Goal: Task Accomplishment & Management: Manage account settings

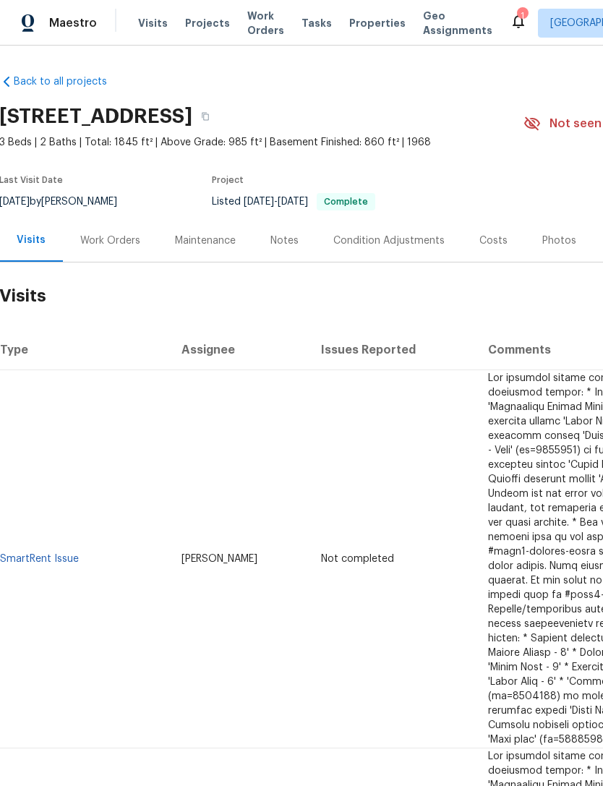
scroll to position [0, 1]
click at [114, 246] on div "Work Orders" at bounding box center [110, 241] width 60 height 14
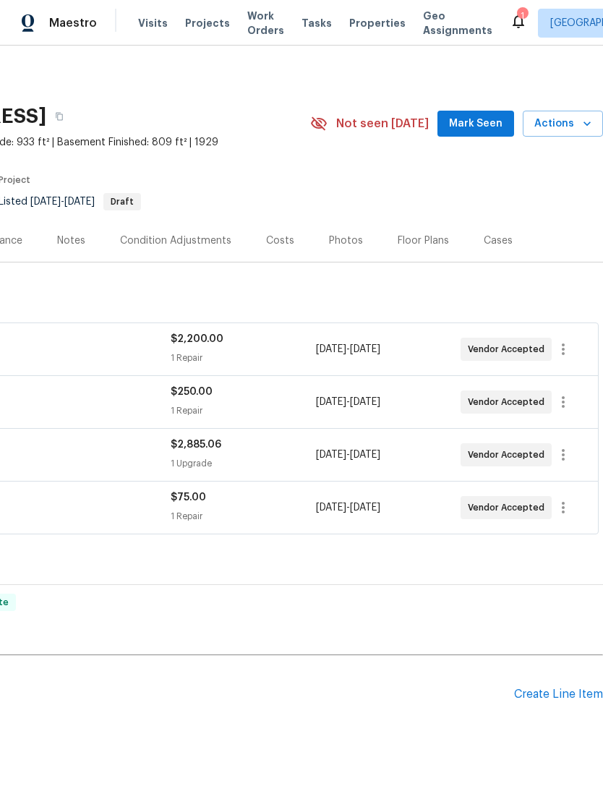
scroll to position [0, 214]
click at [476, 115] on span "Mark Seen" at bounding box center [476, 124] width 54 height 18
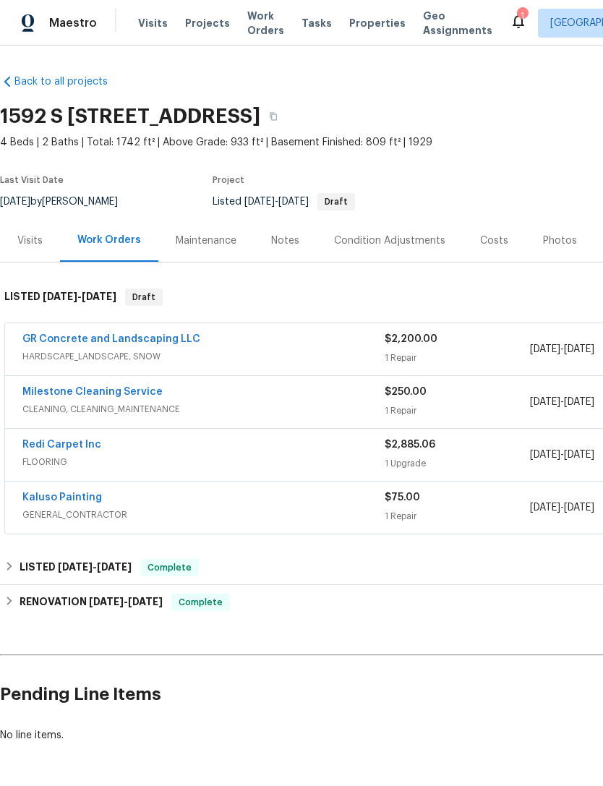
scroll to position [0, 0]
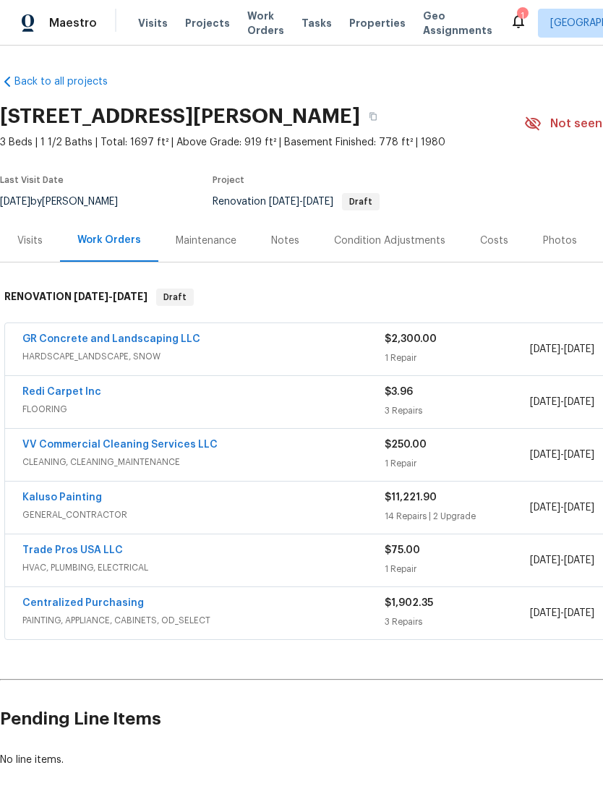
click at [77, 387] on link "Redi Carpet Inc" at bounding box center [61, 392] width 79 height 10
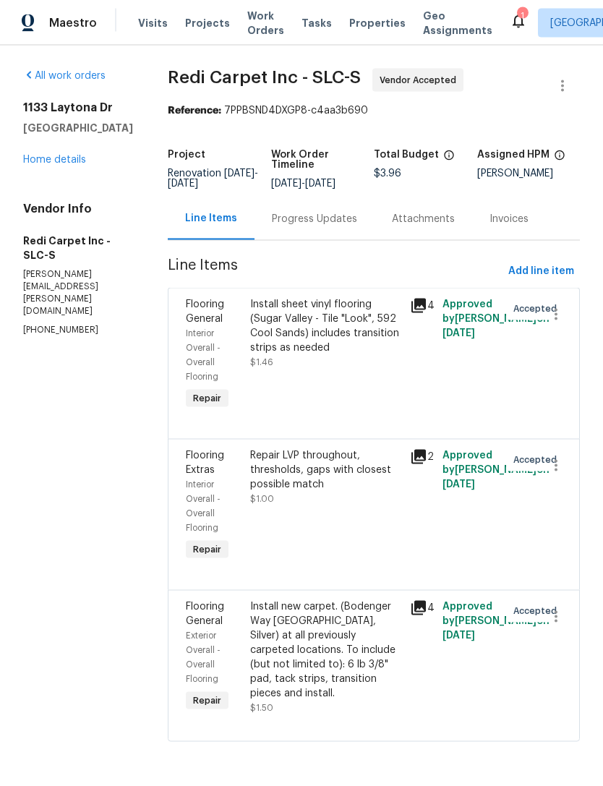
scroll to position [15, 0]
click at [328, 657] on div "Install new carpet. (Bodenger Way [GEOGRAPHIC_DATA], Silver) at all previously …" at bounding box center [326, 649] width 152 height 101
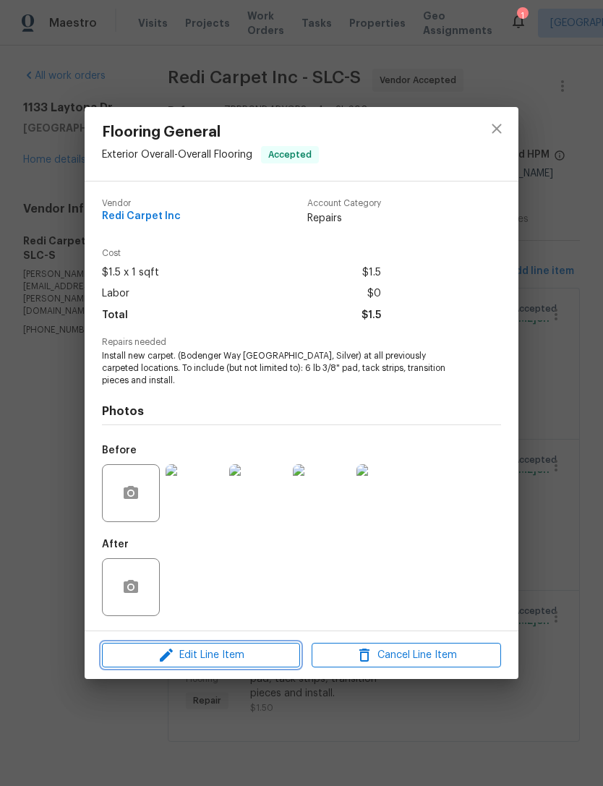
click at [226, 656] on span "Edit Line Item" at bounding box center [200, 655] width 189 height 18
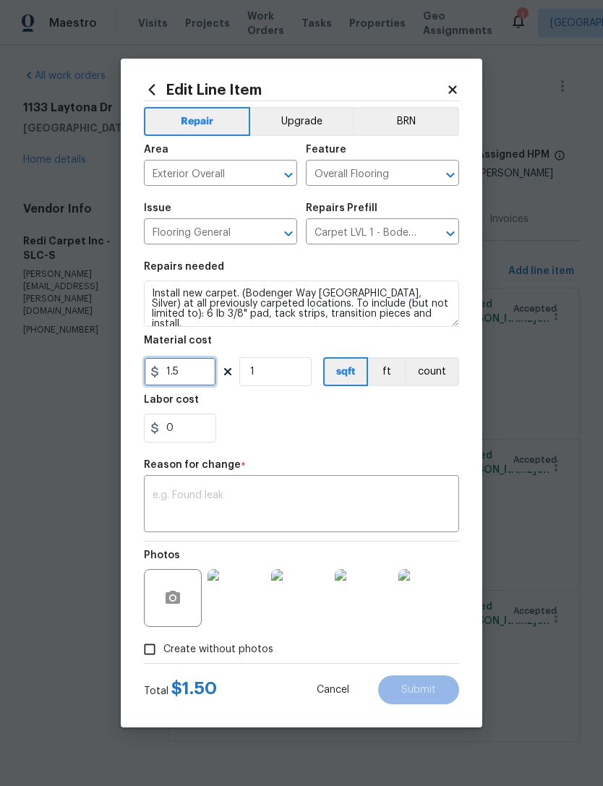
click at [199, 374] on input "1.5" at bounding box center [180, 371] width 72 height 29
type input "1006.62"
click at [202, 500] on textarea at bounding box center [302, 505] width 298 height 30
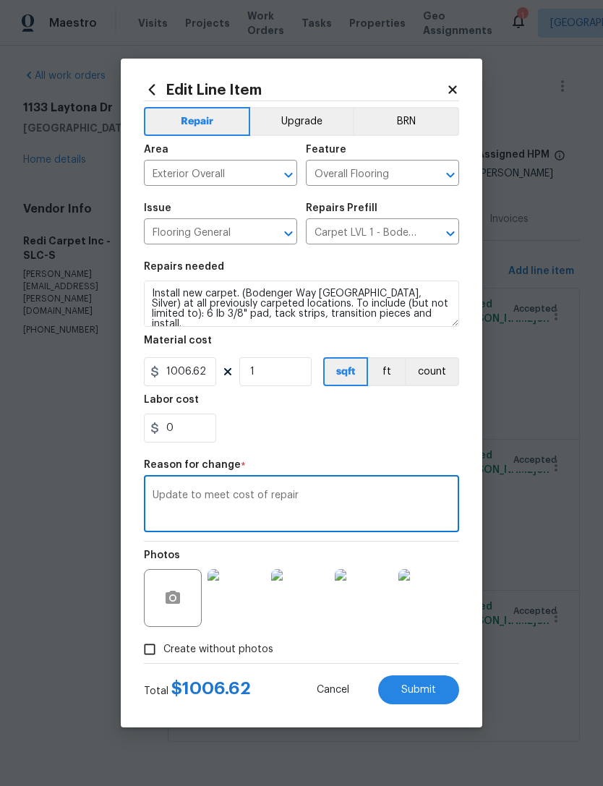
type textarea "Update to meet cost of repair"
click at [353, 433] on div "0" at bounding box center [301, 428] width 315 height 29
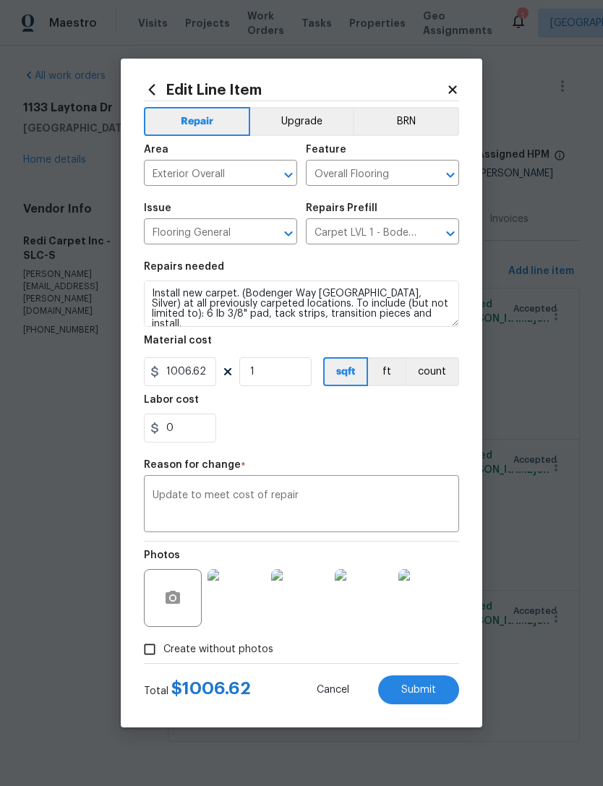
click at [423, 692] on span "Submit" at bounding box center [418, 690] width 35 height 11
type input "1.5"
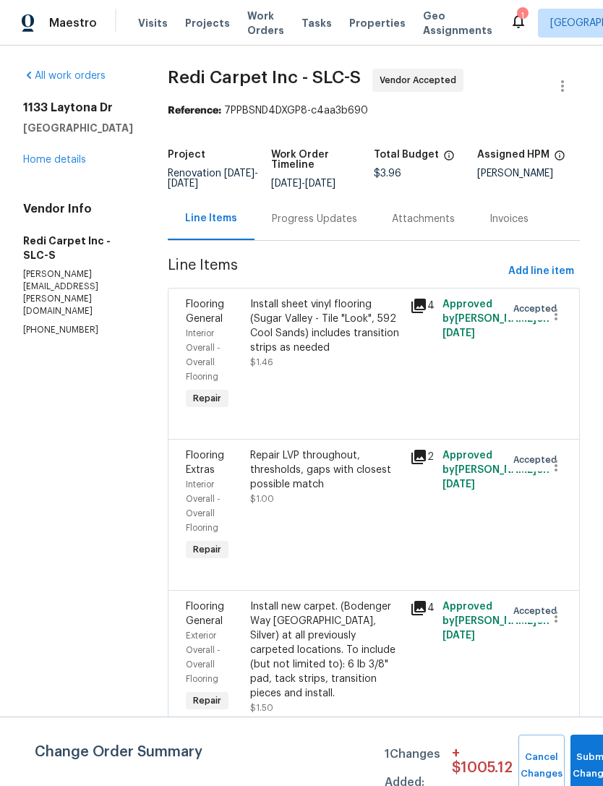
click at [312, 324] on div "Install sheet vinyl flooring (Sugar Valley - Tile "Look", 592 Cool Sands) inclu…" at bounding box center [326, 326] width 152 height 58
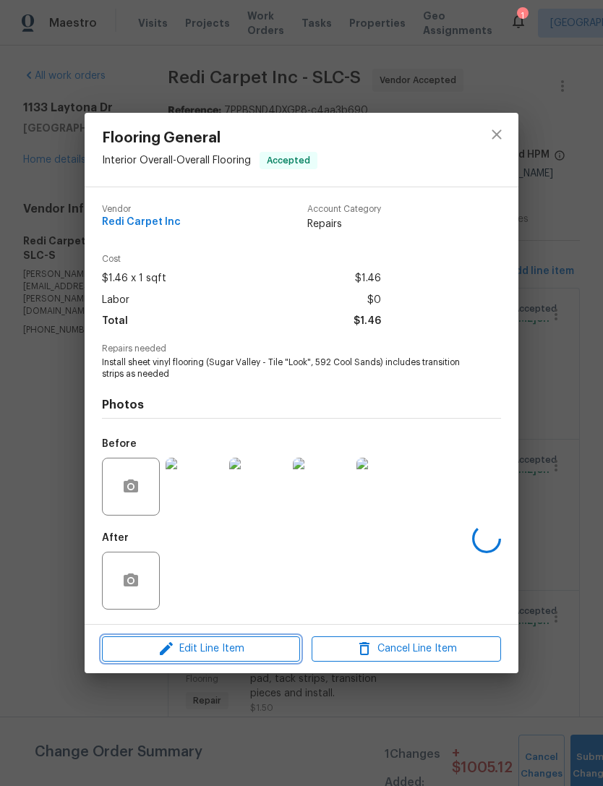
click at [236, 648] on span "Edit Line Item" at bounding box center [200, 649] width 189 height 18
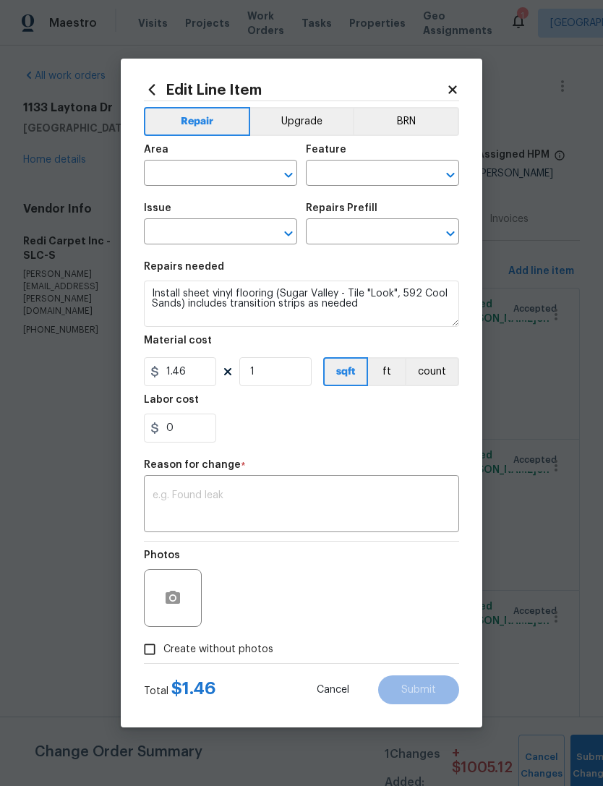
type input "Interior Overall"
type input "Overall Flooring"
type input "Flooring General"
type input "Sheet Vinyl LVL 1 - Sugar Valley (Tile) $1.46"
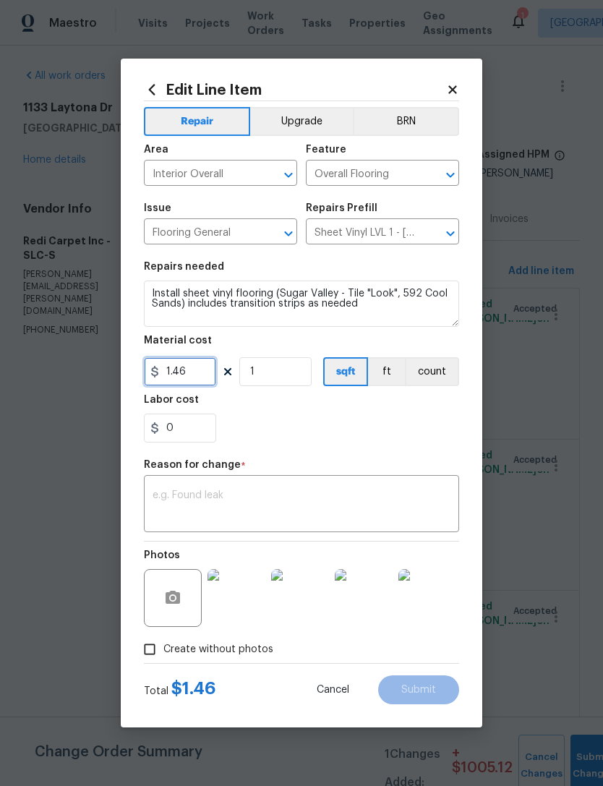
click at [204, 373] on input "1.46" at bounding box center [180, 371] width 72 height 29
type input "1075.84"
click at [208, 500] on textarea at bounding box center [302, 505] width 298 height 30
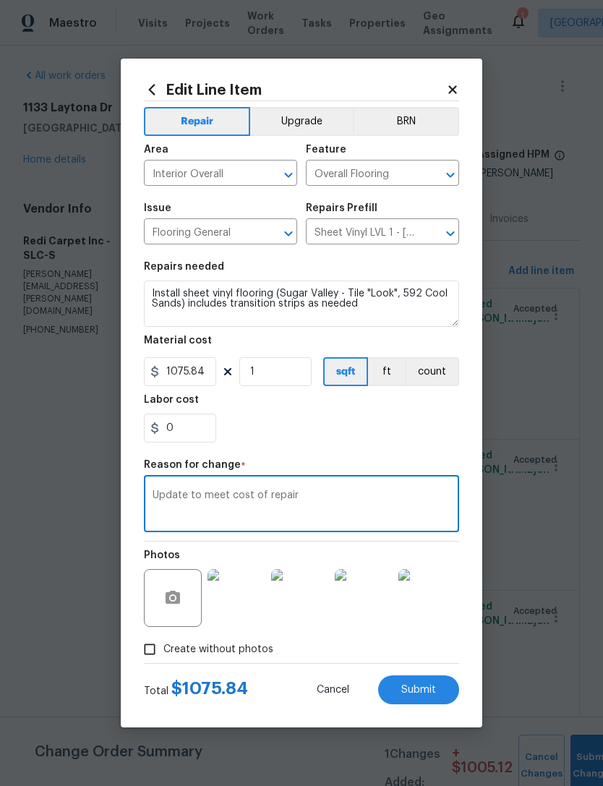
type textarea "Update to meet cost of repair"
click at [322, 437] on div "0" at bounding box center [301, 428] width 315 height 29
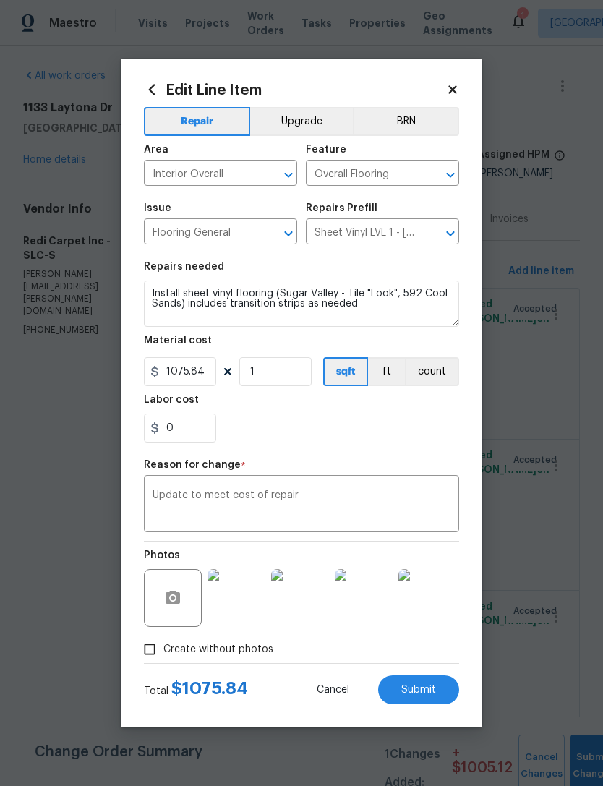
click at [431, 697] on button "Submit" at bounding box center [418, 689] width 81 height 29
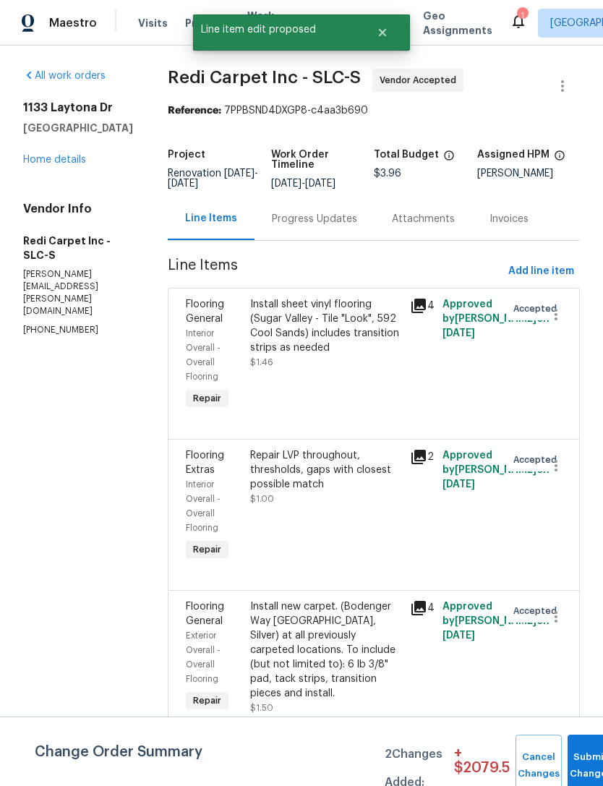
click at [318, 508] on div "Repair LVP throughout, thresholds, gaps with closest possible match $1.00" at bounding box center [326, 506] width 161 height 124
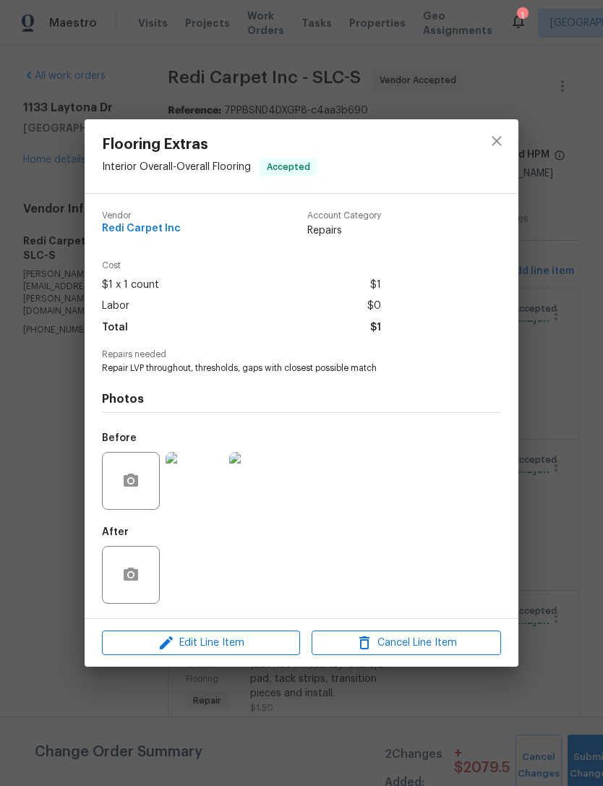
scroll to position [0, 0]
click at [218, 644] on span "Edit Line Item" at bounding box center [200, 643] width 189 height 18
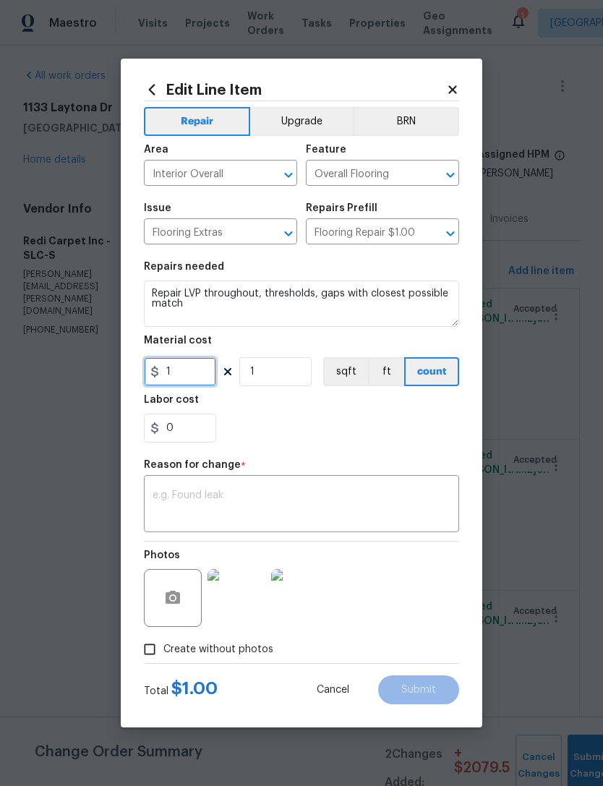
click at [200, 374] on input "1" at bounding box center [180, 371] width 72 height 29
type input "375"
click at [245, 492] on textarea at bounding box center [302, 505] width 298 height 30
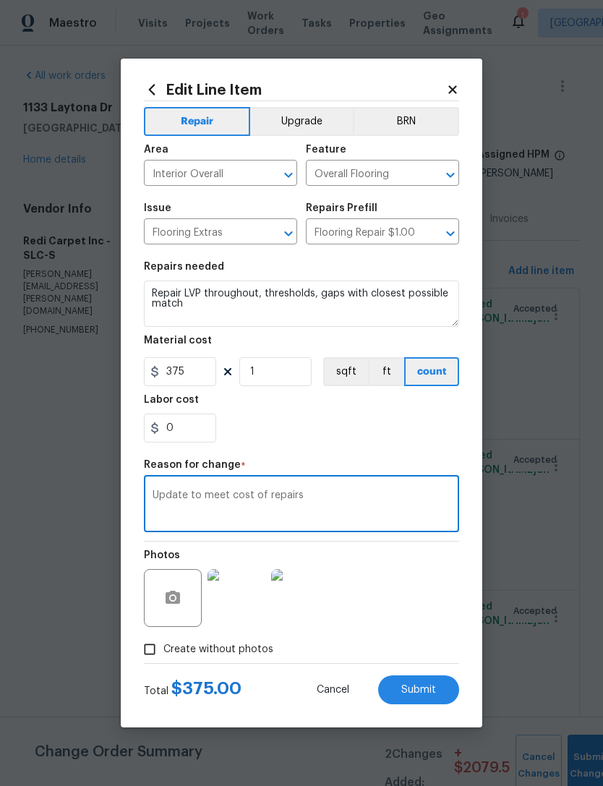
type textarea "Update to meet cost of repairs"
click at [362, 439] on div "0" at bounding box center [301, 428] width 315 height 29
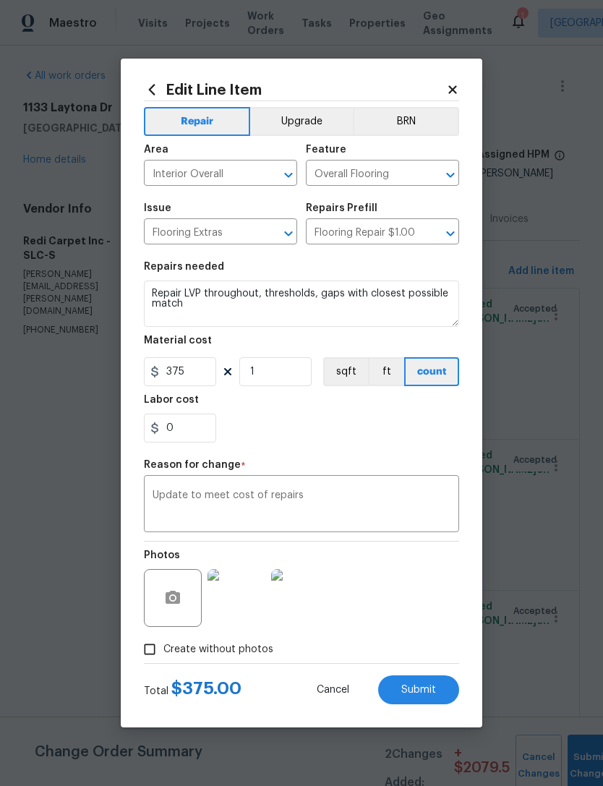
click at [427, 689] on span "Submit" at bounding box center [418, 690] width 35 height 11
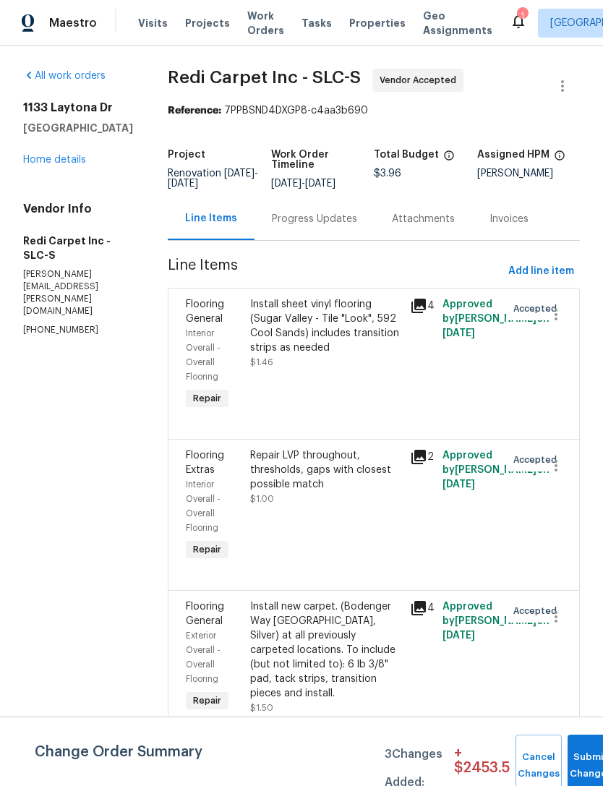
click at [361, 544] on div "Repair LVP throughout, thresholds, gaps with closest possible match $1.00" at bounding box center [326, 506] width 161 height 124
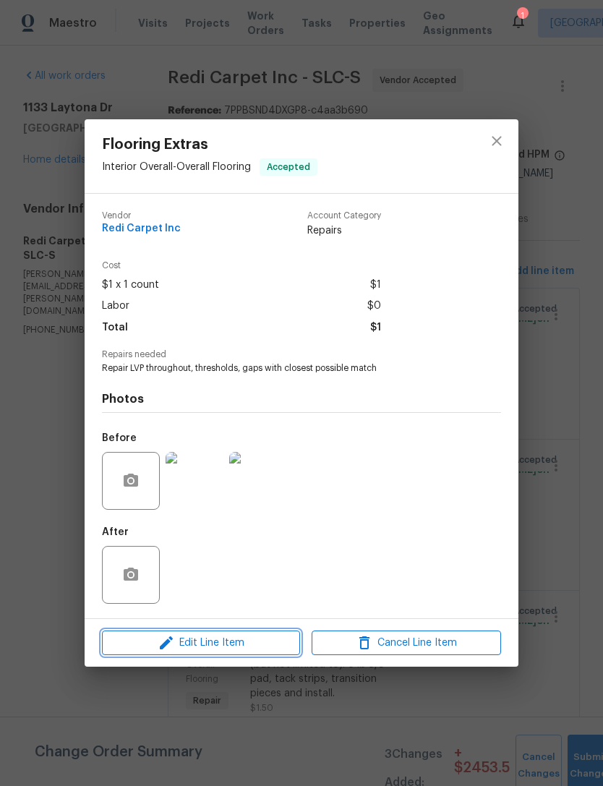
click at [247, 652] on span "Edit Line Item" at bounding box center [200, 643] width 189 height 18
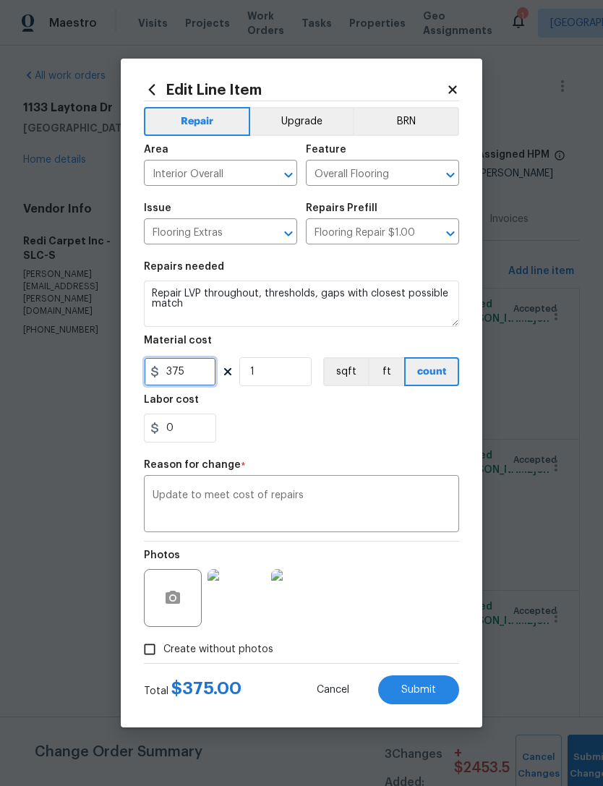
click at [204, 373] on input "375" at bounding box center [180, 371] width 72 height 29
click at [411, 432] on div "0" at bounding box center [301, 428] width 315 height 29
click at [419, 690] on span "Submit" at bounding box center [418, 690] width 35 height 11
type input "1"
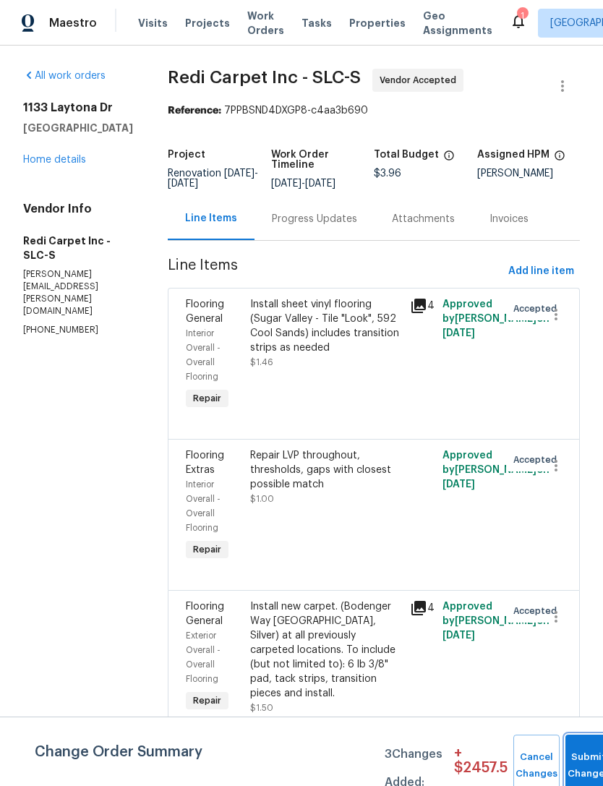
click at [581, 751] on button "Submit Changes" at bounding box center [588, 766] width 46 height 62
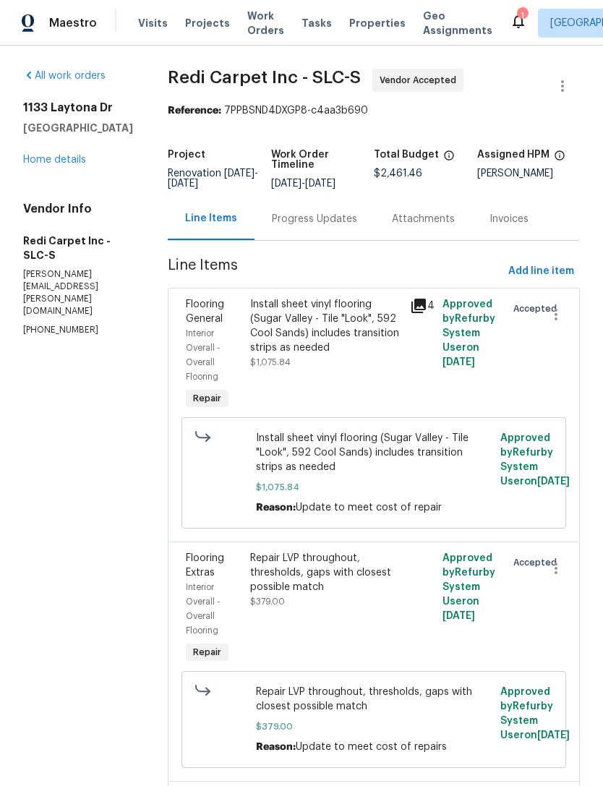
click at [70, 163] on link "Home details" at bounding box center [54, 160] width 63 height 10
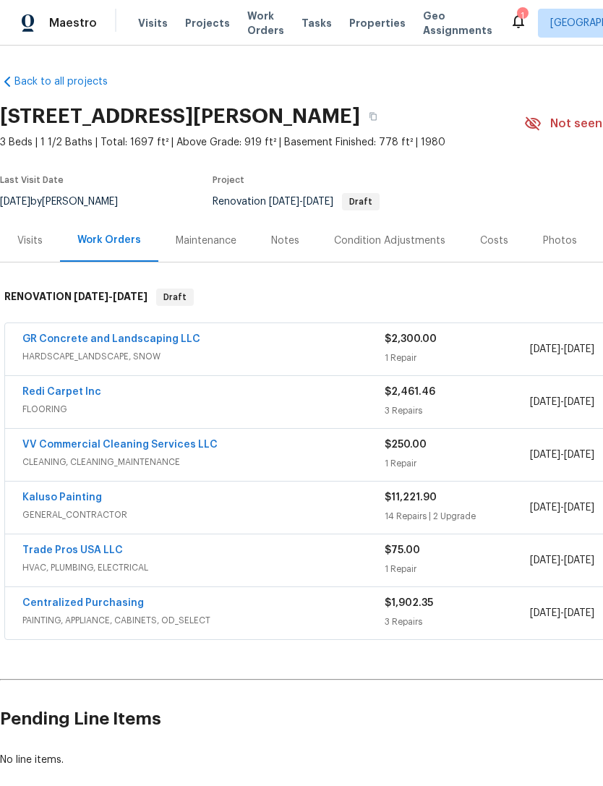
click at [489, 241] on div "Costs" at bounding box center [494, 241] width 28 height 14
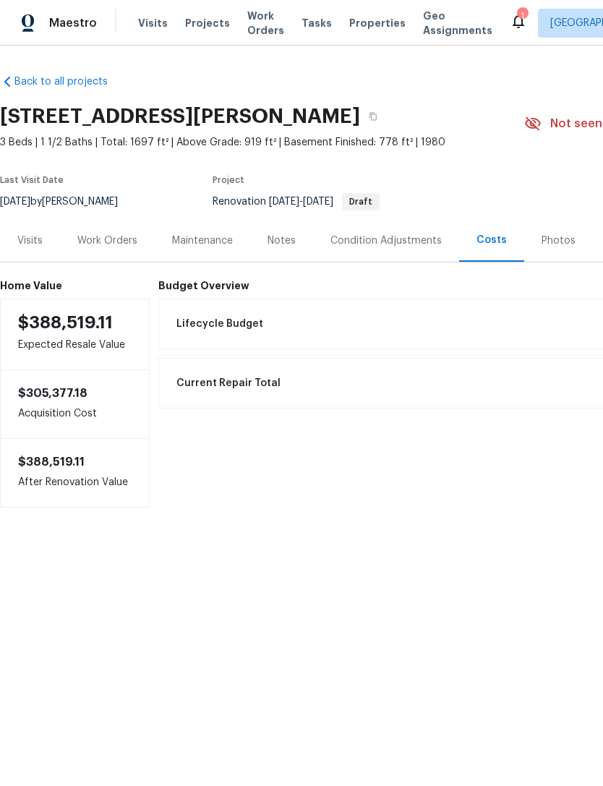
click at [127, 239] on div "Work Orders" at bounding box center [107, 241] width 60 height 14
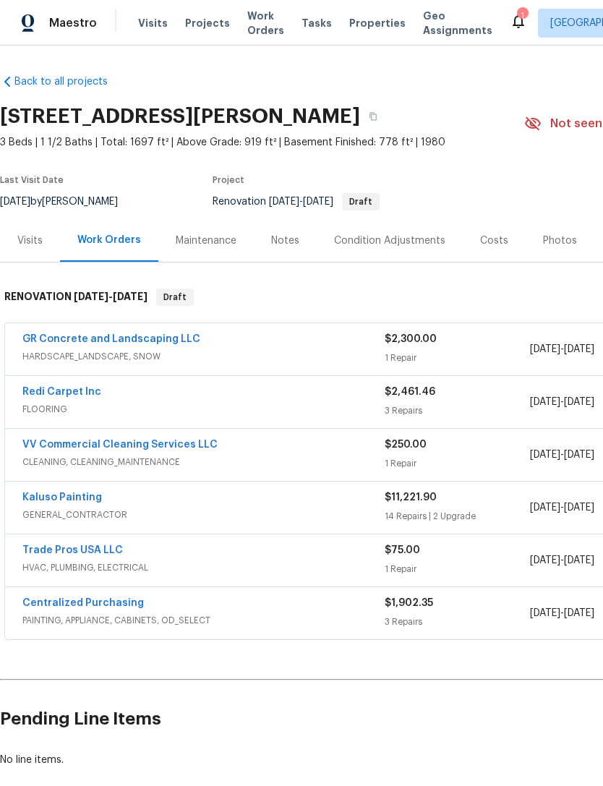
click at [82, 497] on link "Kaluso Painting" at bounding box center [62, 497] width 80 height 10
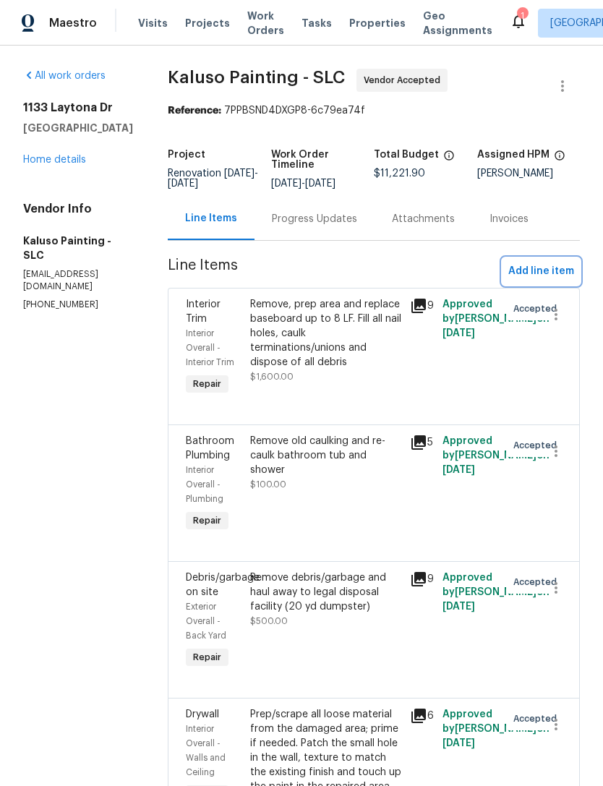
click at [544, 280] on span "Add line item" at bounding box center [541, 271] width 66 height 18
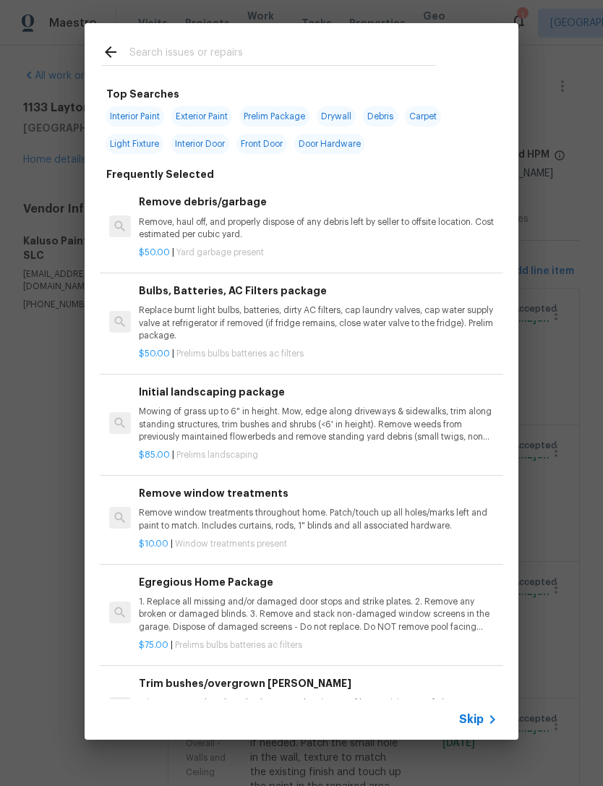
click at [482, 723] on span "Skip" at bounding box center [471, 719] width 25 height 14
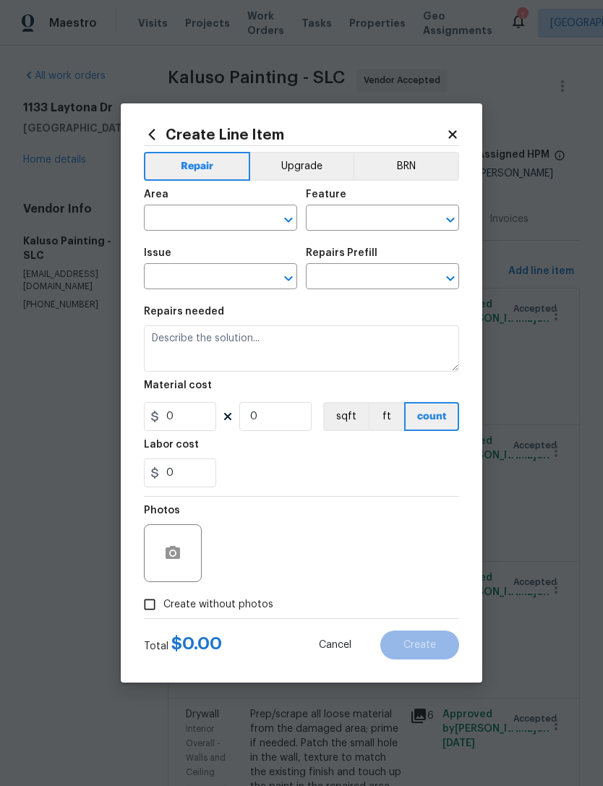
click at [210, 219] on input "text" at bounding box center [200, 219] width 113 height 22
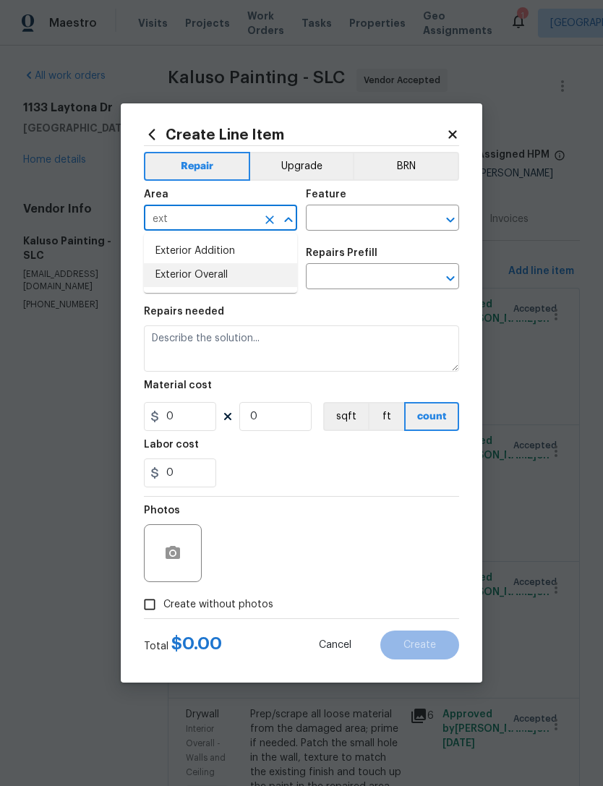
click at [220, 277] on li "Exterior Overall" at bounding box center [220, 275] width 153 height 24
type input "Exterior Overall"
click at [388, 214] on input "text" at bounding box center [362, 219] width 113 height 22
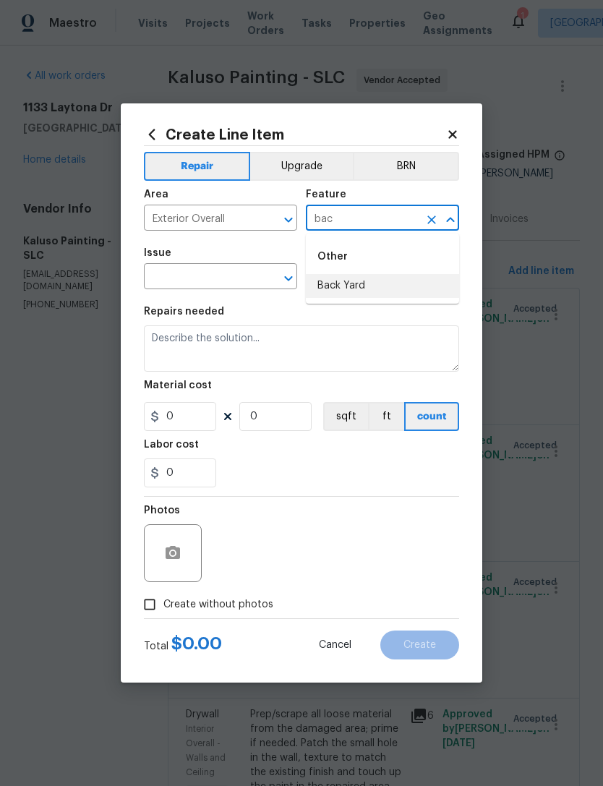
click at [368, 286] on li "Back Yard" at bounding box center [382, 286] width 153 height 24
type input "Back Yard"
click at [239, 278] on input "text" at bounding box center [200, 278] width 113 height 22
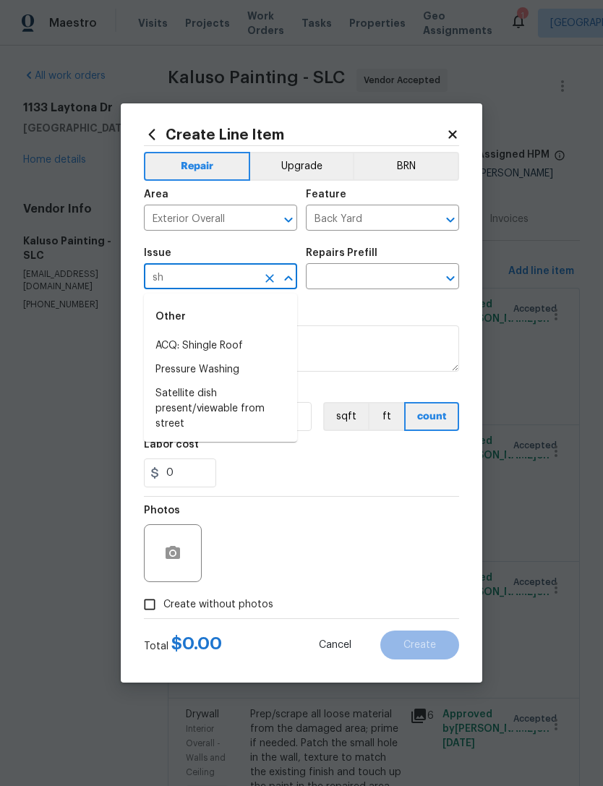
type input "s"
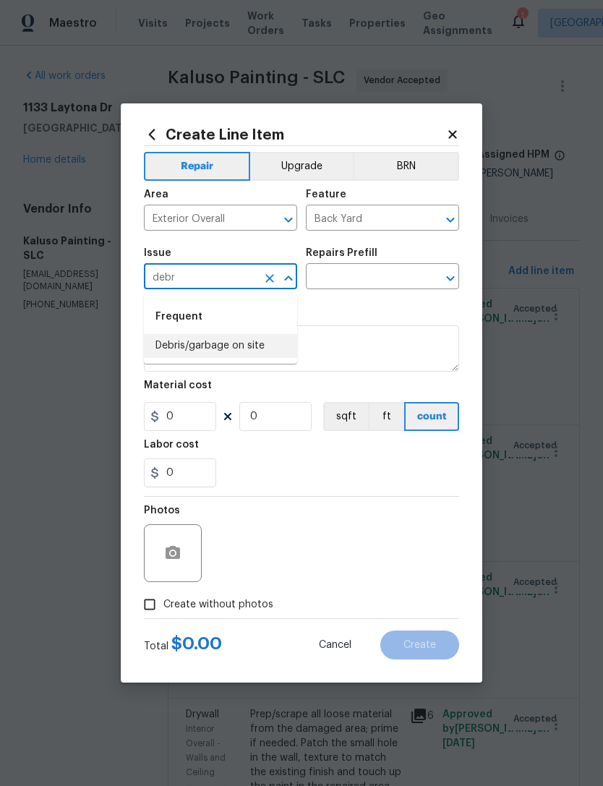
click at [227, 356] on li "Debris/garbage on site" at bounding box center [220, 346] width 153 height 24
type input "Debris/garbage on site"
click at [382, 282] on input "text" at bounding box center [362, 278] width 113 height 22
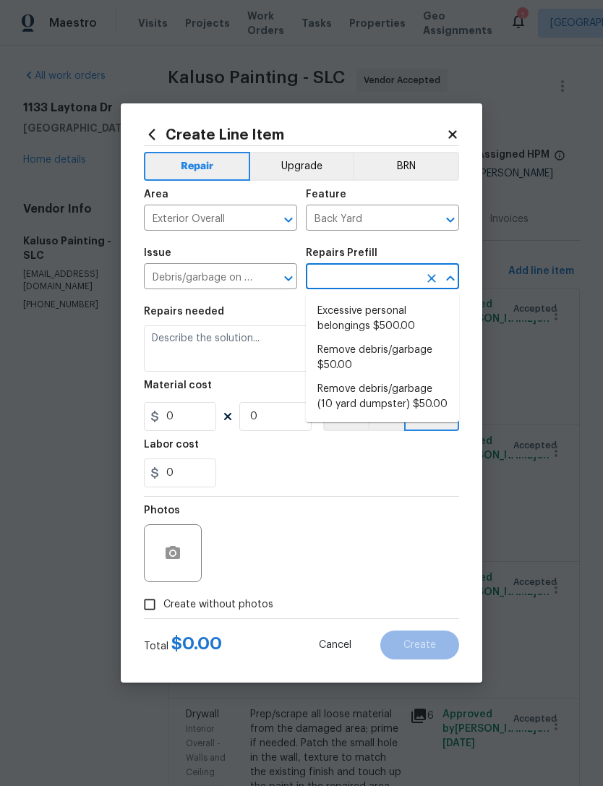
click at [382, 312] on li "Excessive personal belongings $500.00" at bounding box center [382, 318] width 153 height 39
type input "Excessive personal belongings $500.00"
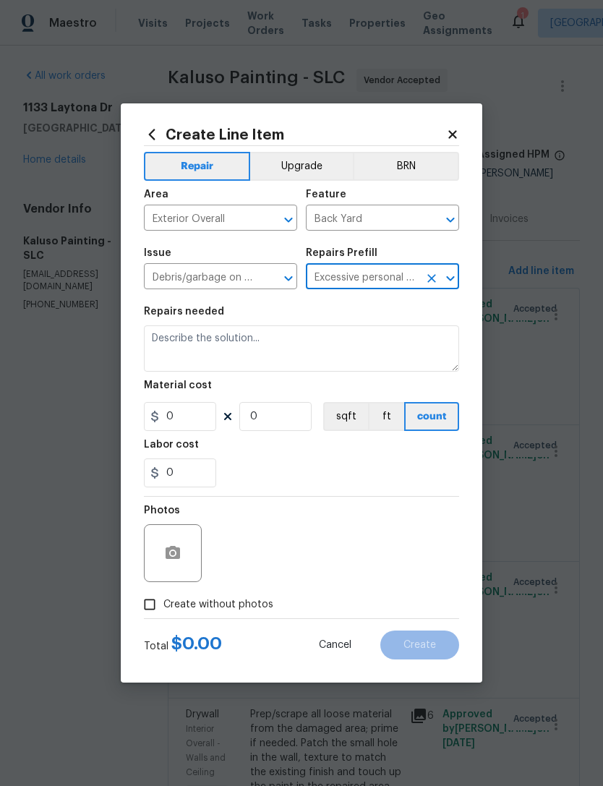
type textarea "Contingency for excessive items to be removed - During assessment, the home con…"
type input "1"
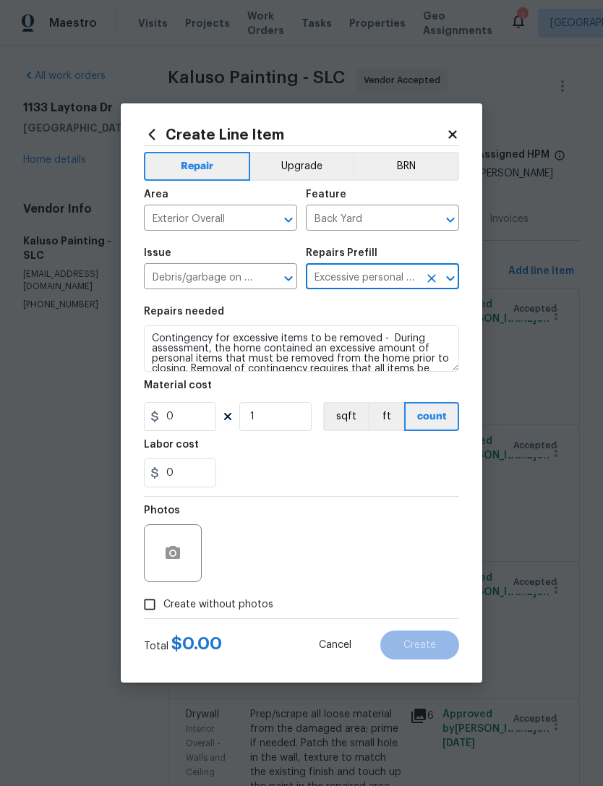
type input "500"
click at [297, 460] on div "0" at bounding box center [301, 472] width 315 height 29
click at [178, 542] on button "button" at bounding box center [172, 553] width 35 height 35
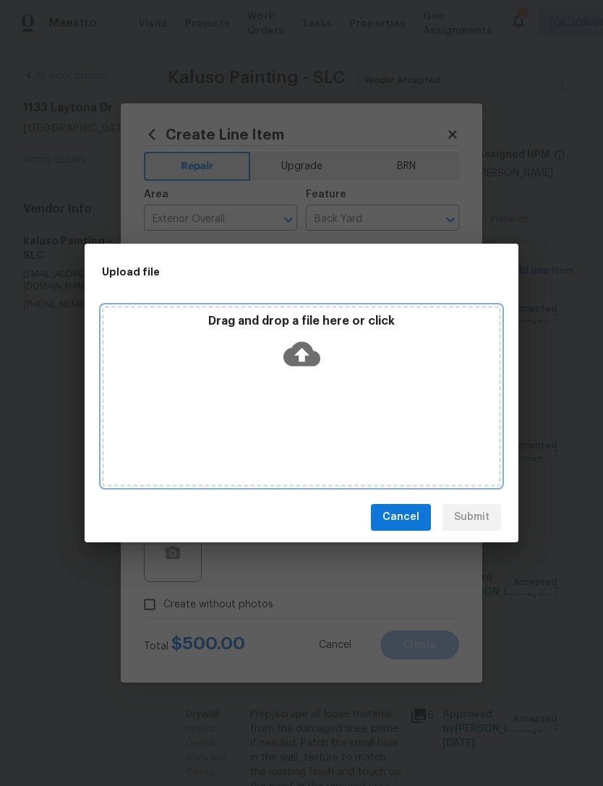
click at [313, 351] on icon at bounding box center [301, 353] width 37 height 25
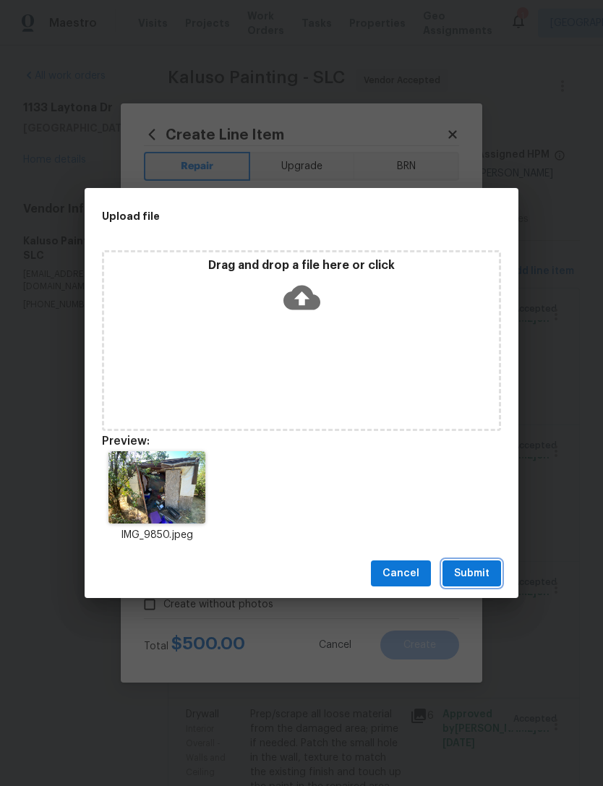
click at [482, 578] on span "Submit" at bounding box center [471, 574] width 35 height 18
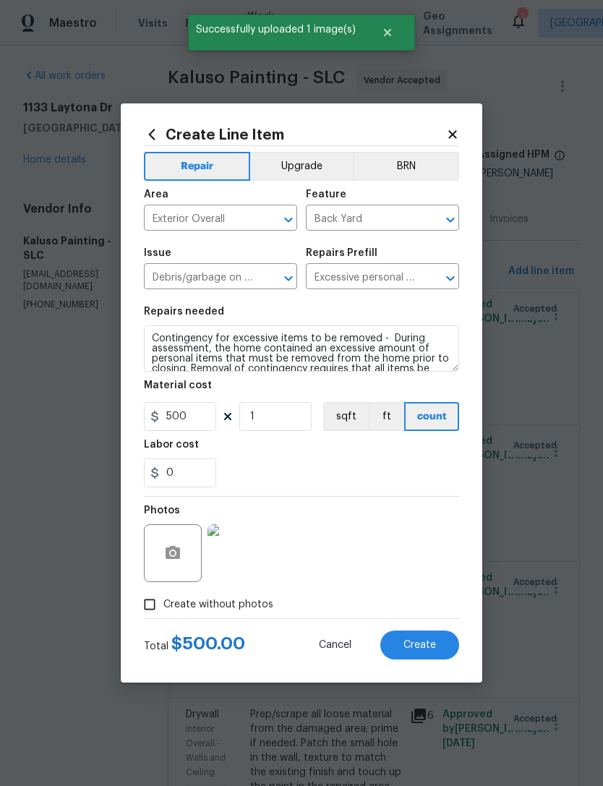
click at [436, 645] on button "Create" at bounding box center [419, 644] width 79 height 29
type input "0"
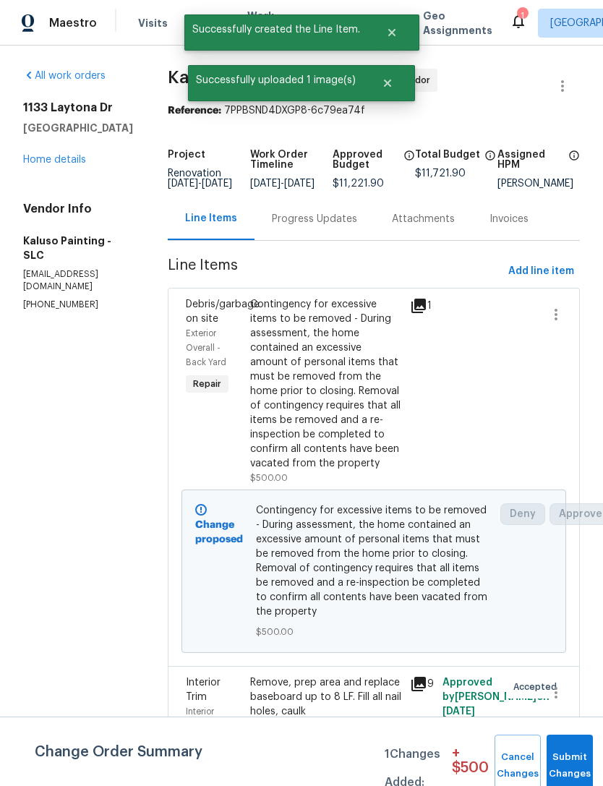
click at [59, 155] on link "Home details" at bounding box center [54, 160] width 63 height 10
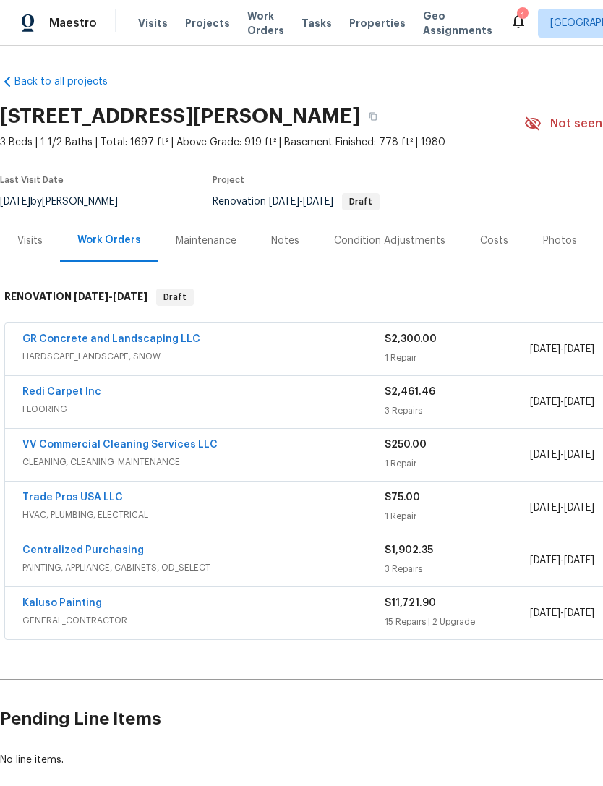
click at [85, 604] on link "Kaluso Painting" at bounding box center [62, 603] width 80 height 10
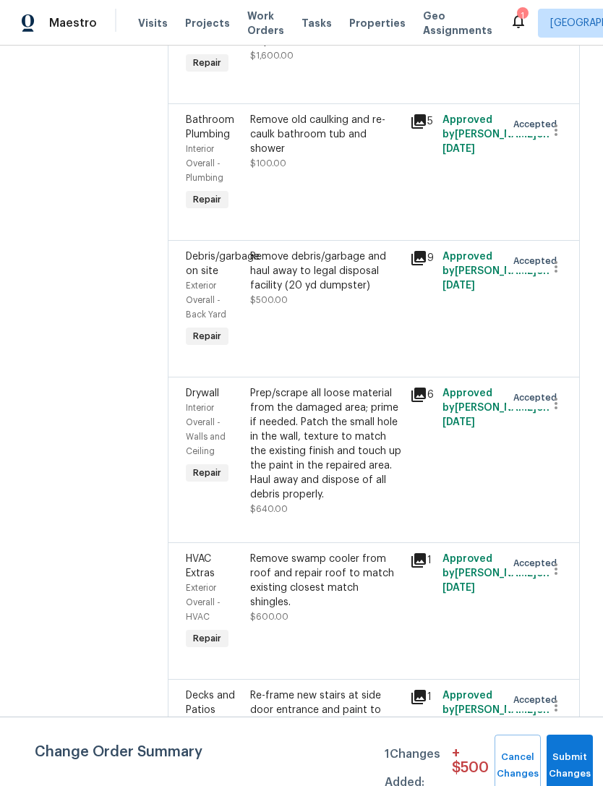
scroll to position [699, 0]
click at [307, 286] on div "Remove debris/garbage and haul away to legal disposal facility (20 yd dumpster)" at bounding box center [326, 270] width 152 height 43
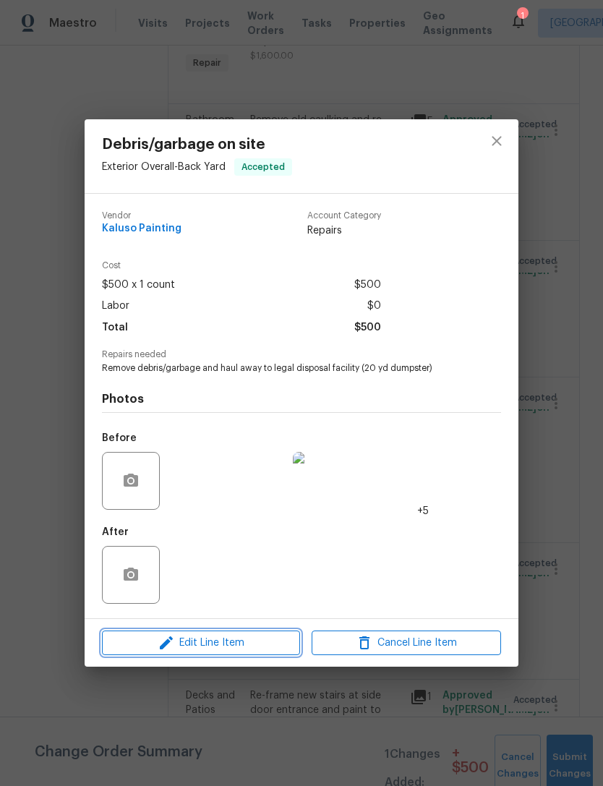
click at [205, 640] on span "Edit Line Item" at bounding box center [200, 643] width 189 height 18
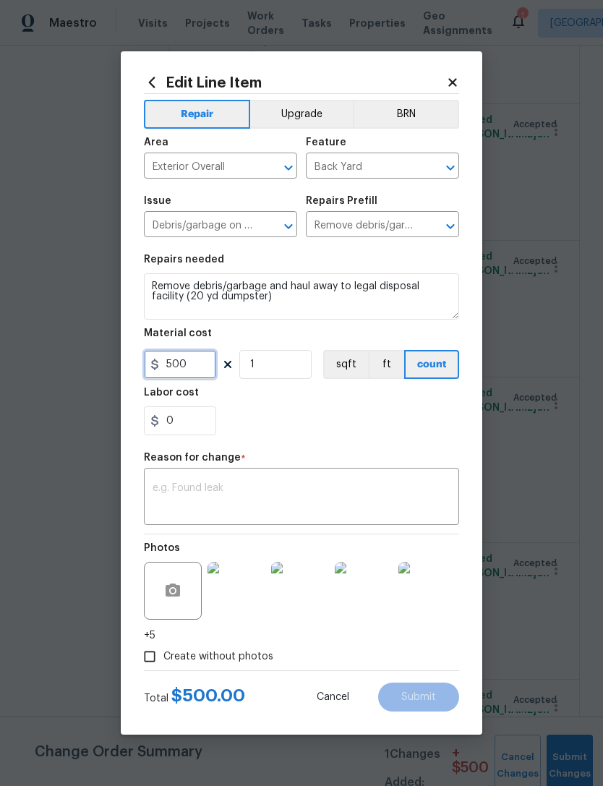
click at [201, 361] on input "500" at bounding box center [180, 364] width 72 height 29
type input "1000"
click at [326, 429] on div "0" at bounding box center [301, 420] width 315 height 29
click at [242, 487] on textarea at bounding box center [302, 498] width 298 height 30
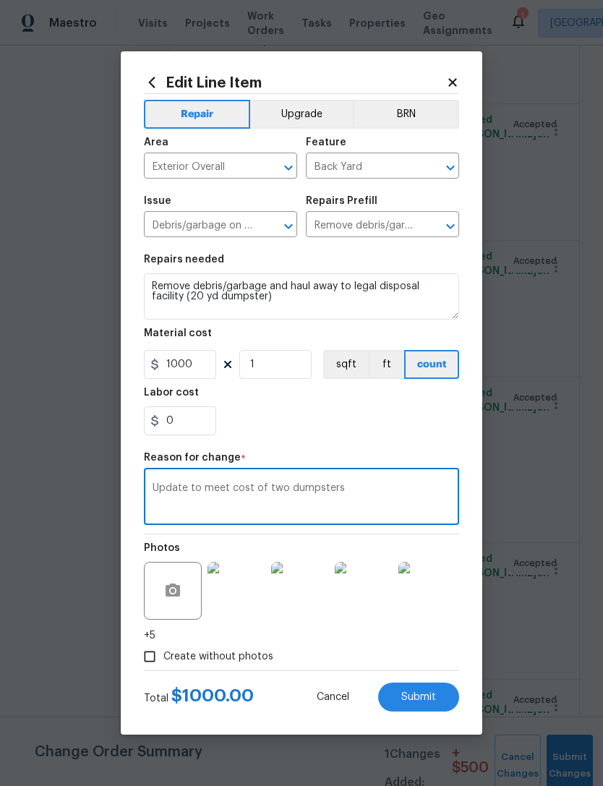
type textarea "Update to meet cost of two dumpsters"
click at [374, 425] on div "0" at bounding box center [301, 420] width 315 height 29
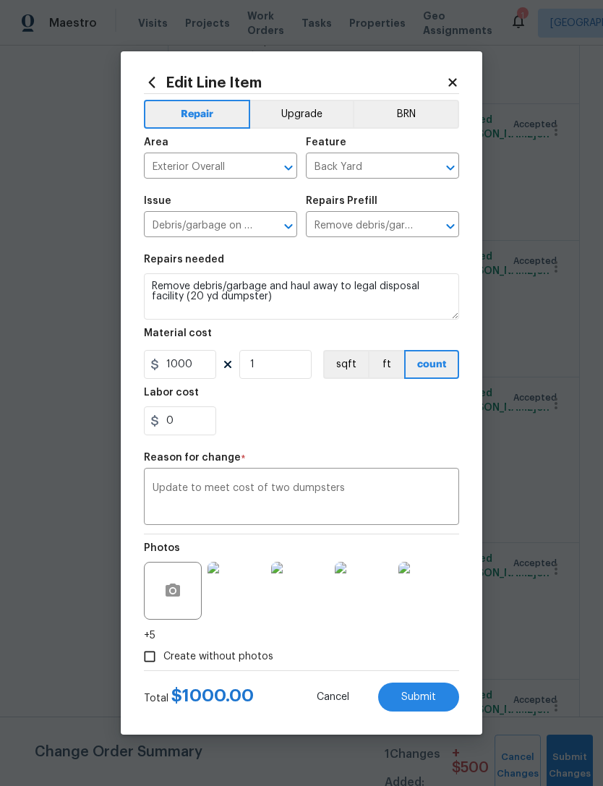
click at [421, 690] on button "Submit" at bounding box center [418, 697] width 81 height 29
type input "500"
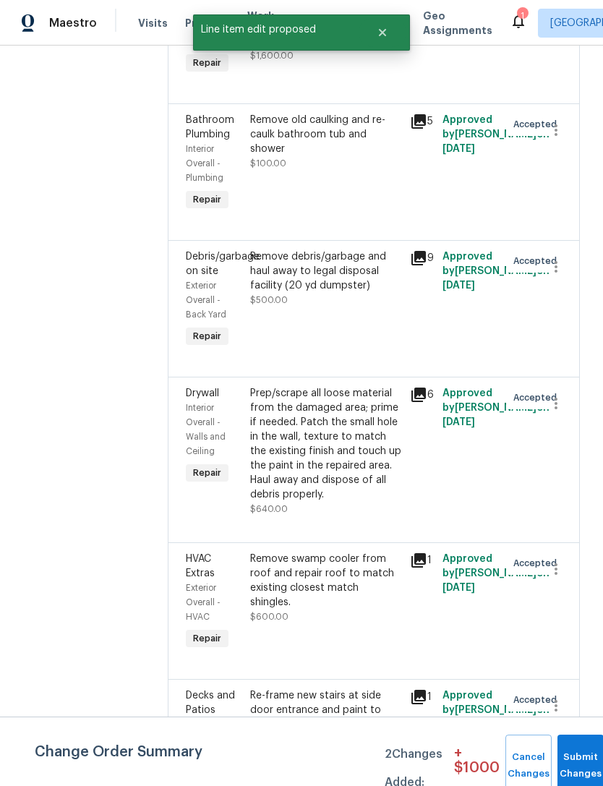
scroll to position [0, 0]
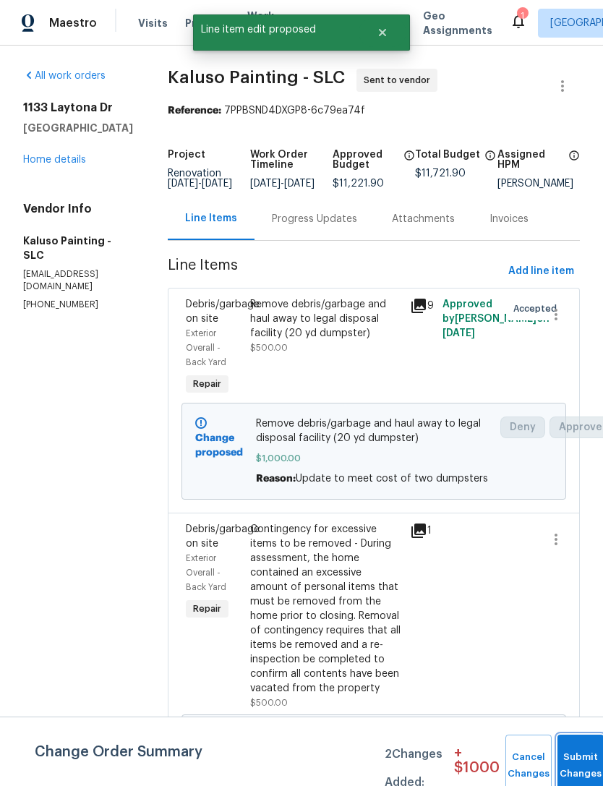
click at [573, 750] on button "Submit Changes" at bounding box center [580, 766] width 46 height 62
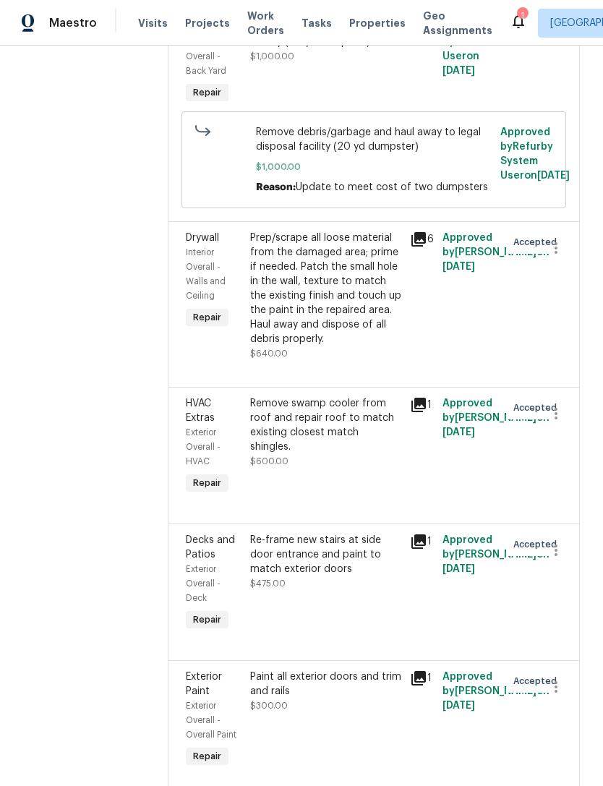
scroll to position [571, 0]
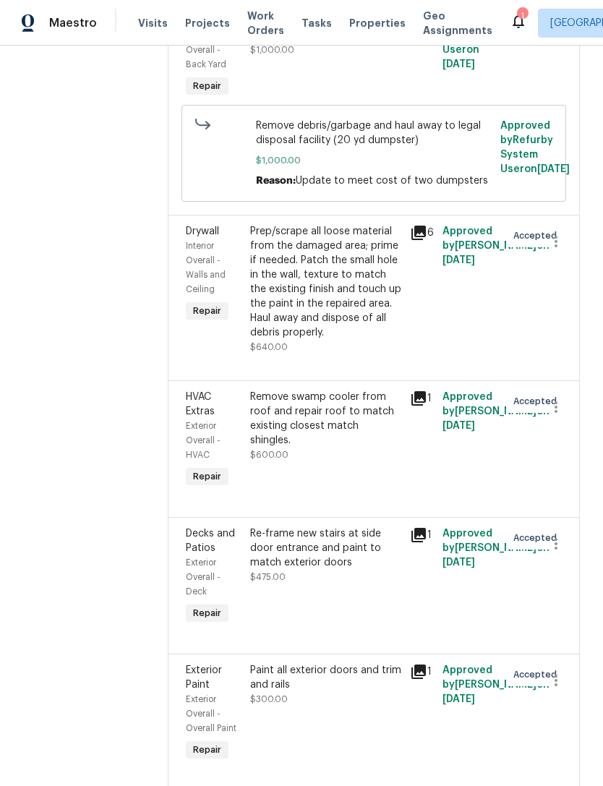
click at [318, 304] on div "Prep/scrape all loose material from the damaged area; prime if needed. Patch th…" at bounding box center [326, 282] width 152 height 116
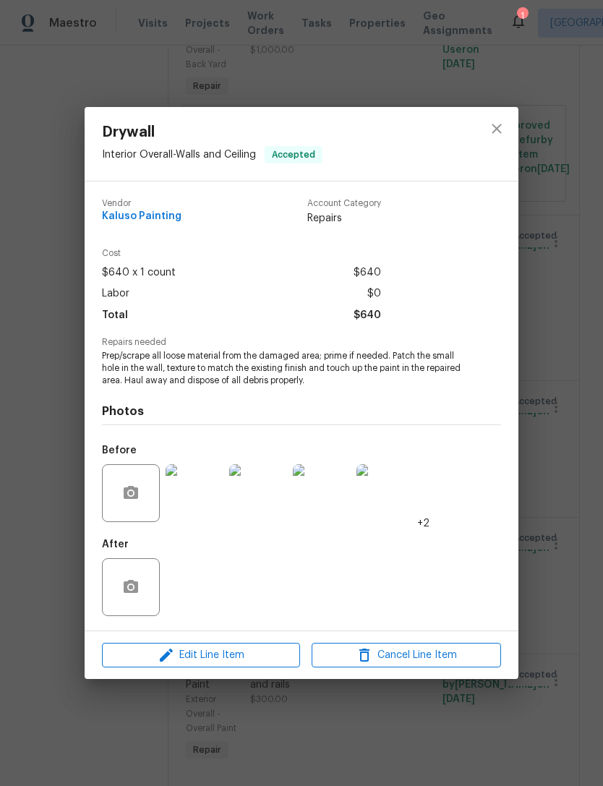
click at [226, 655] on span "Edit Line Item" at bounding box center [200, 655] width 189 height 18
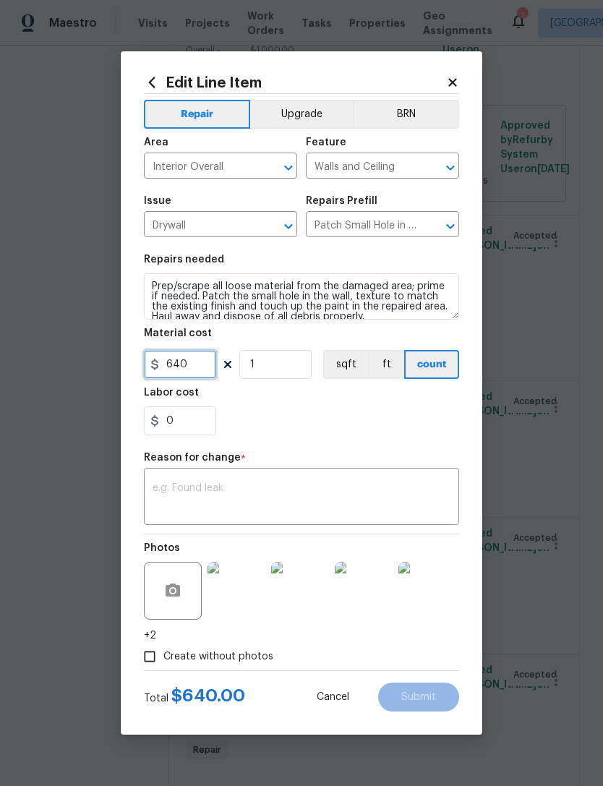
click at [203, 357] on input "640" at bounding box center [180, 364] width 72 height 29
click at [213, 364] on input "640" at bounding box center [180, 364] width 72 height 29
type input "850"
click at [267, 492] on textarea at bounding box center [302, 498] width 298 height 30
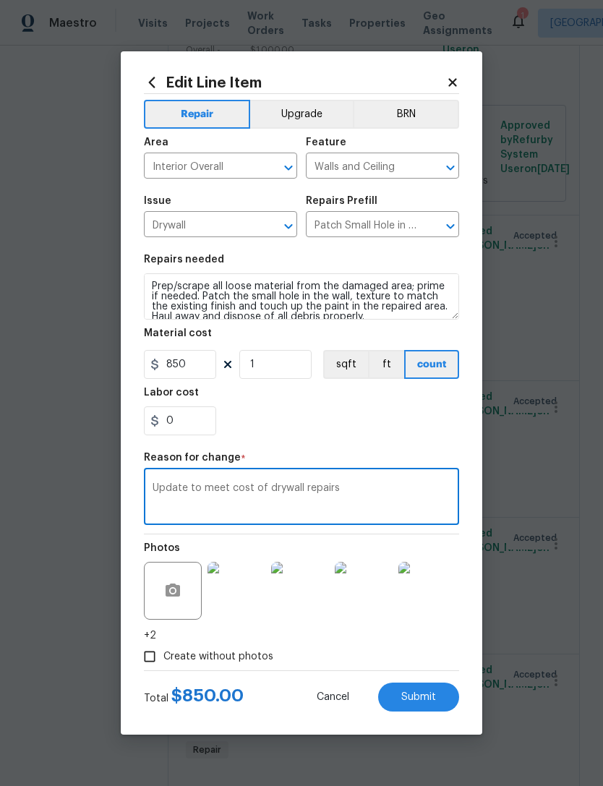
type textarea "Update to meet cost of drywall repairs"
click at [365, 423] on div "0" at bounding box center [301, 420] width 315 height 29
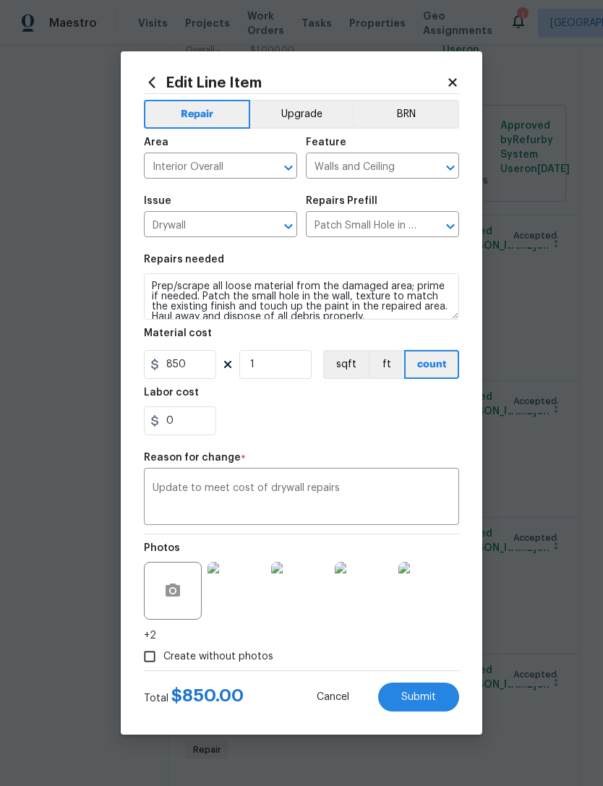
click at [419, 694] on span "Submit" at bounding box center [418, 697] width 35 height 11
type input "640"
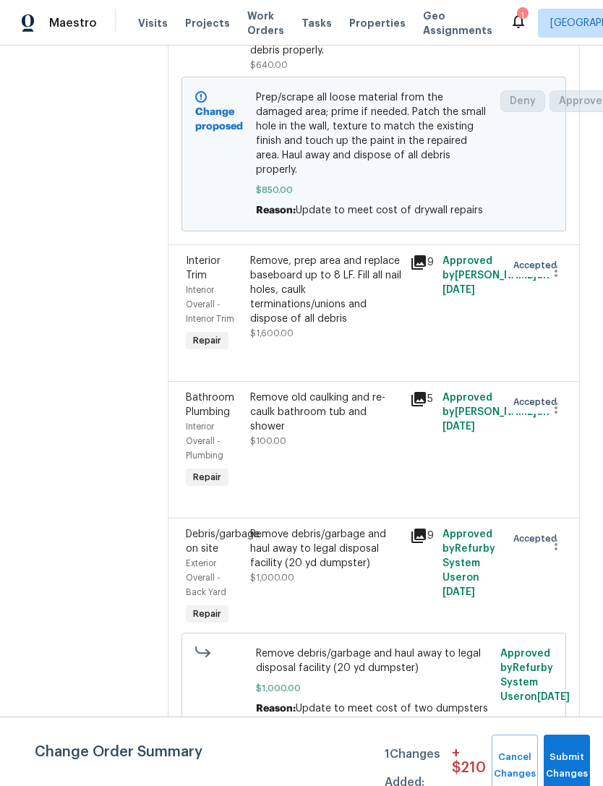
scroll to position [355, 0]
click at [315, 288] on div "Remove, prep area and replace baseboard up to 8 LF. Fill all nail holes, caulk …" at bounding box center [326, 290] width 152 height 72
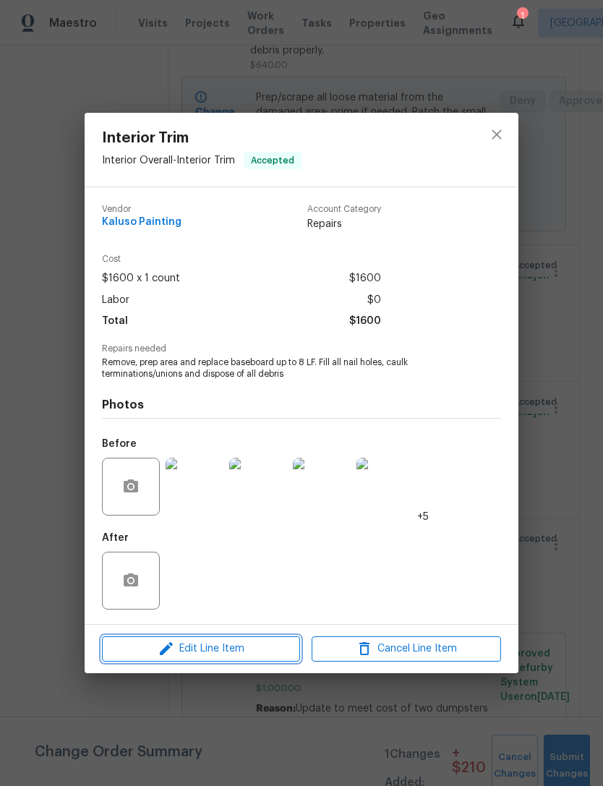
click at [267, 646] on span "Edit Line Item" at bounding box center [200, 649] width 189 height 18
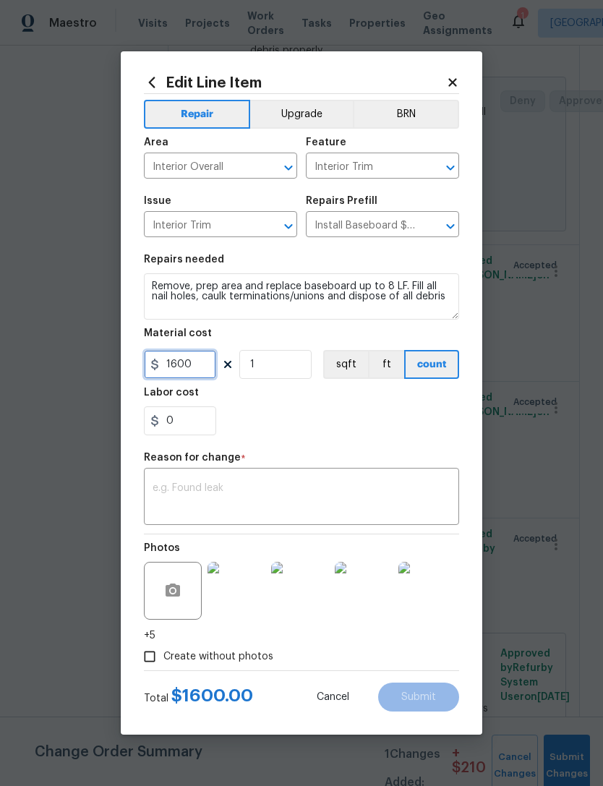
click at [204, 366] on input "1600" at bounding box center [180, 364] width 72 height 29
type input "2200"
click at [257, 492] on textarea at bounding box center [302, 498] width 298 height 30
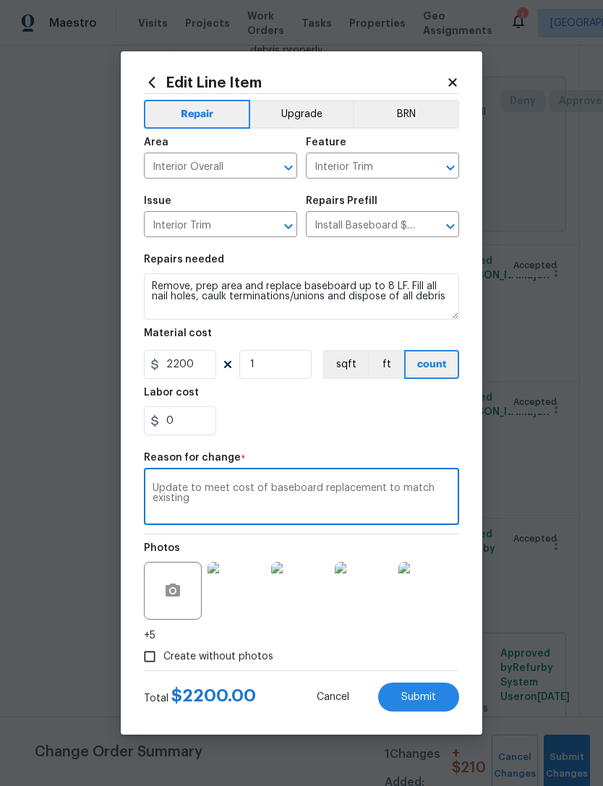
type textarea "Update to meet cost of baseboard replacement to match existing"
click at [320, 425] on div "0" at bounding box center [301, 420] width 315 height 29
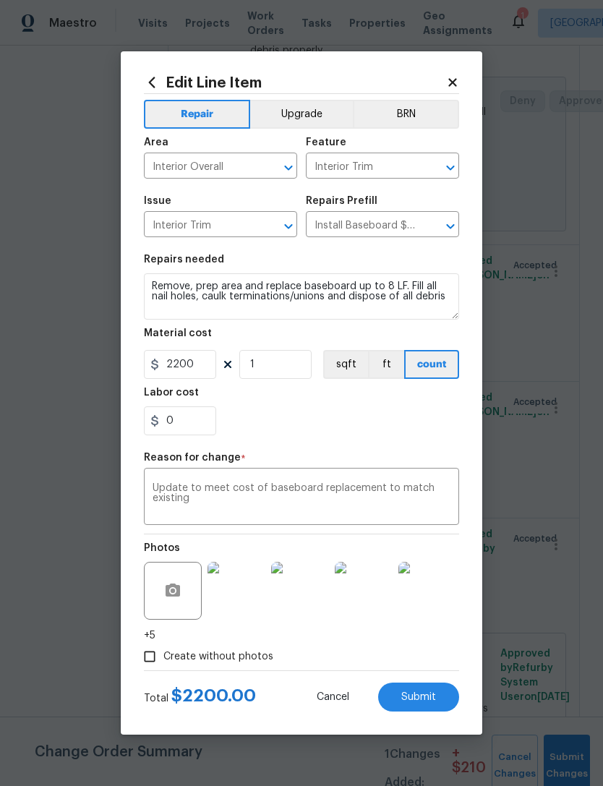
click at [420, 703] on span "Submit" at bounding box center [418, 697] width 35 height 11
type input "1600"
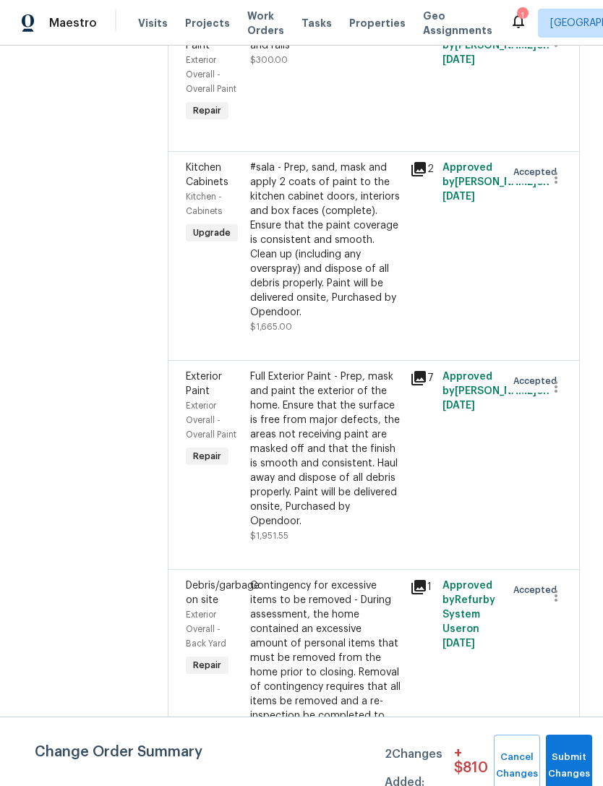
scroll to position [1481, 1]
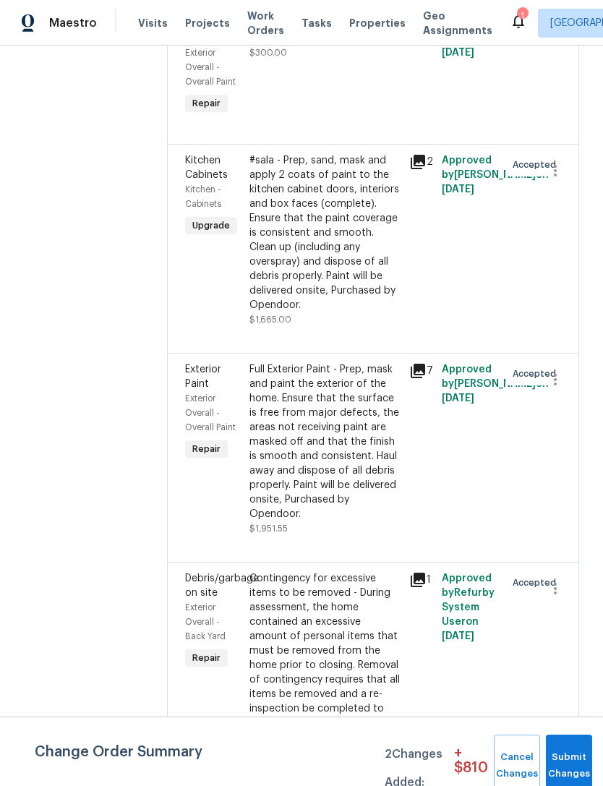
click at [335, 456] on div "Full Exterior Paint - Prep, mask and paint the exterior of the home. Ensure tha…" at bounding box center [325, 441] width 152 height 159
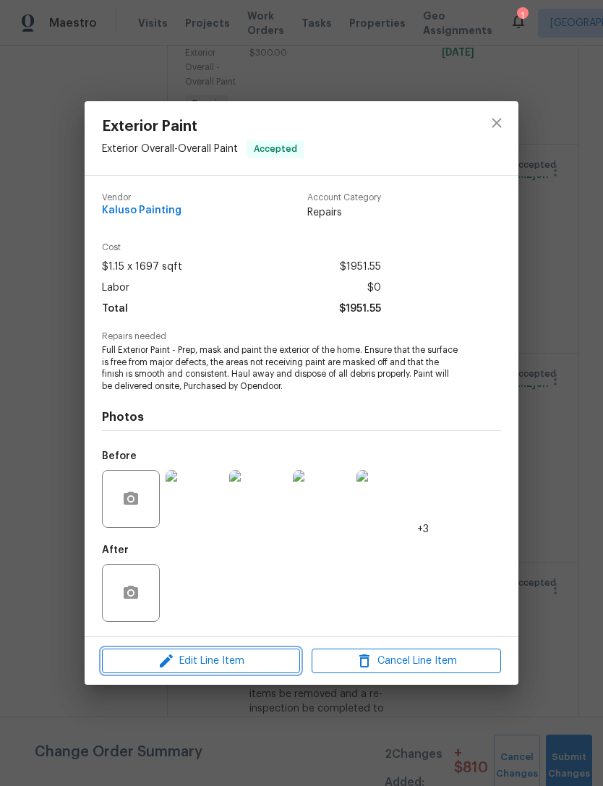
click at [256, 657] on span "Edit Line Item" at bounding box center [200, 661] width 189 height 18
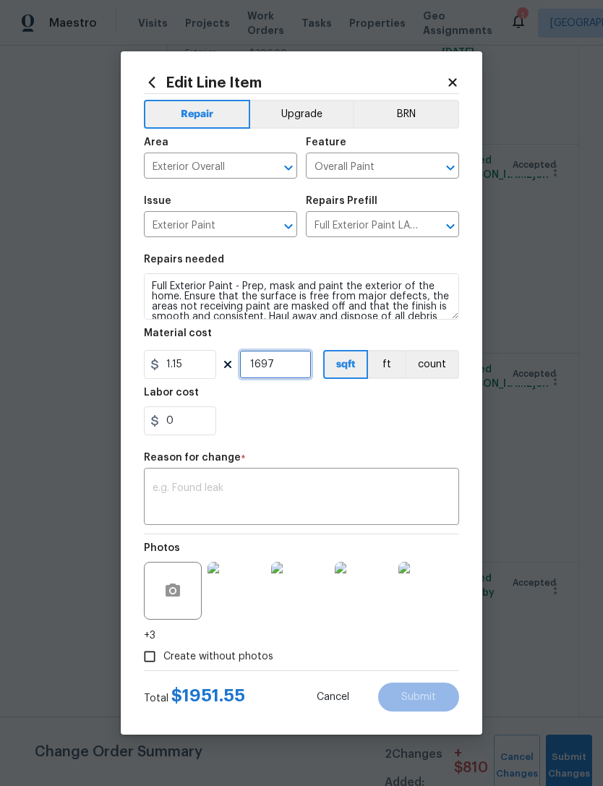
click at [292, 367] on input "1697" at bounding box center [275, 364] width 72 height 29
type input "2200"
click at [308, 438] on section "Repairs needed Full Exterior Paint - Prep, mask and paint the exterior of the h…" at bounding box center [301, 345] width 315 height 198
click at [337, 700] on span "Cancel" at bounding box center [333, 697] width 33 height 11
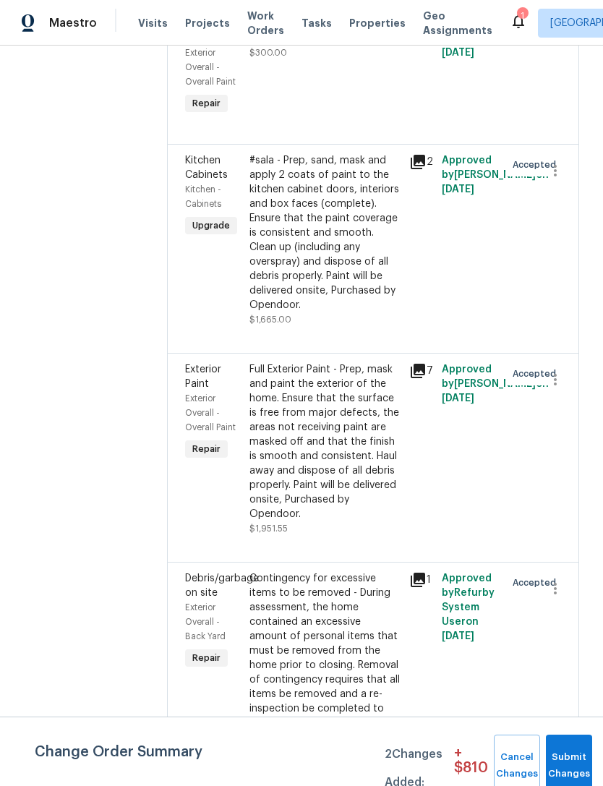
click at [319, 468] on div "Full Exterior Paint - Prep, mask and paint the exterior of the home. Ensure tha…" at bounding box center [325, 441] width 152 height 159
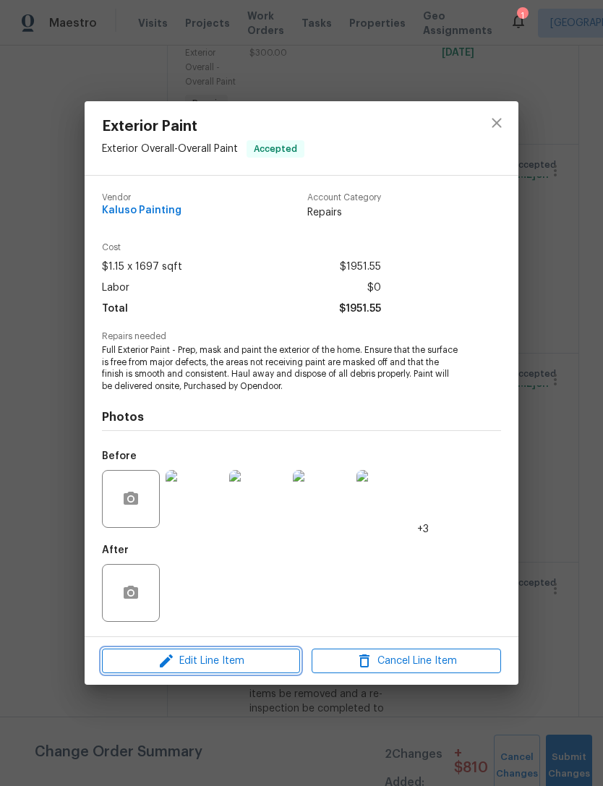
click at [253, 659] on span "Edit Line Item" at bounding box center [200, 661] width 189 height 18
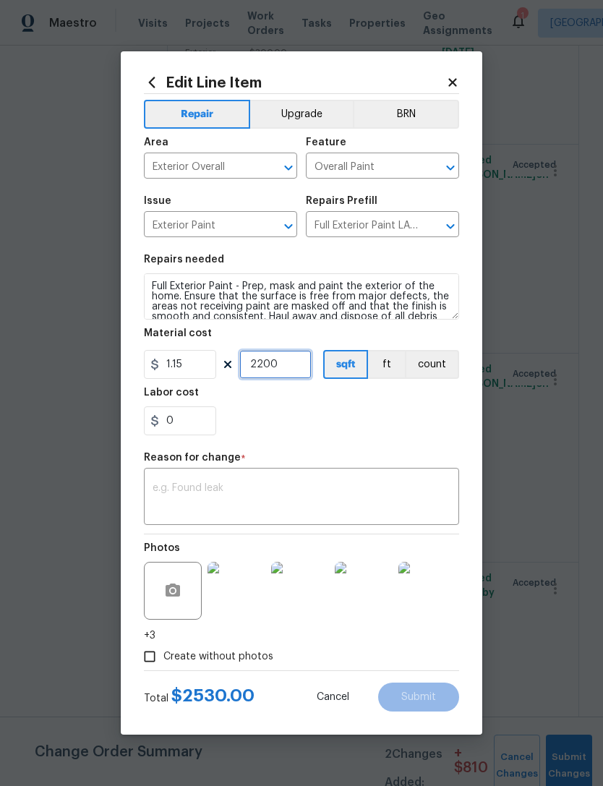
click at [283, 372] on input "2200" at bounding box center [275, 364] width 72 height 29
type input "1"
click at [200, 369] on input "1.15" at bounding box center [180, 364] width 72 height 29
type input "2500"
click at [217, 488] on textarea at bounding box center [302, 498] width 298 height 30
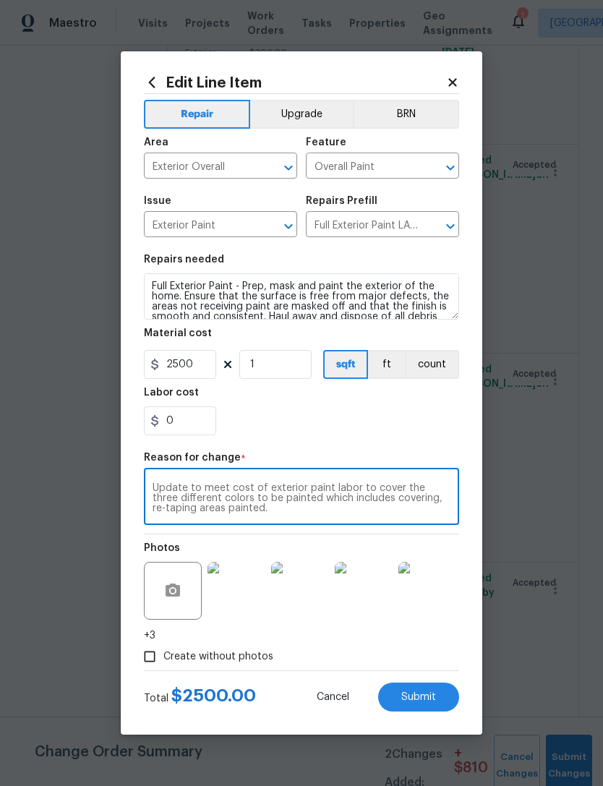
type textarea "Update to meet cost of exterior paint labor to cover the three different colors…"
click at [360, 414] on div "0" at bounding box center [301, 420] width 315 height 29
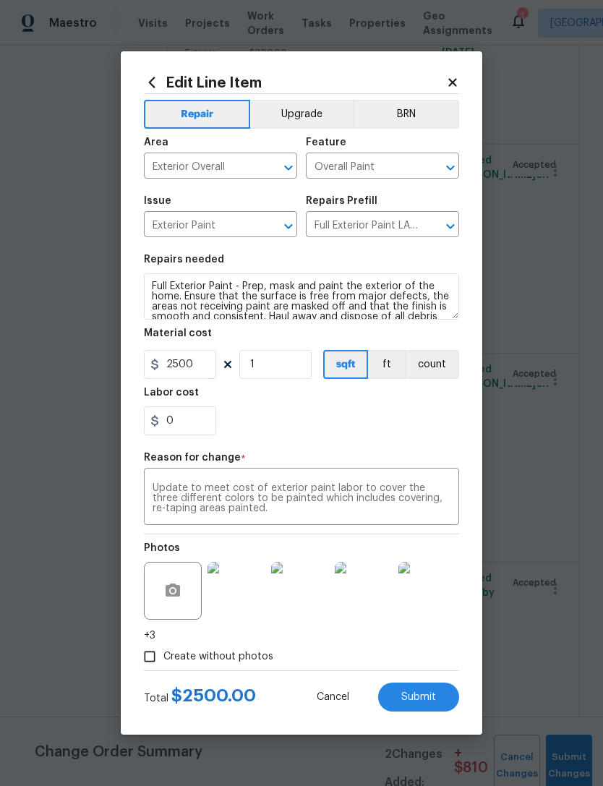
click at [417, 699] on span "Submit" at bounding box center [418, 697] width 35 height 11
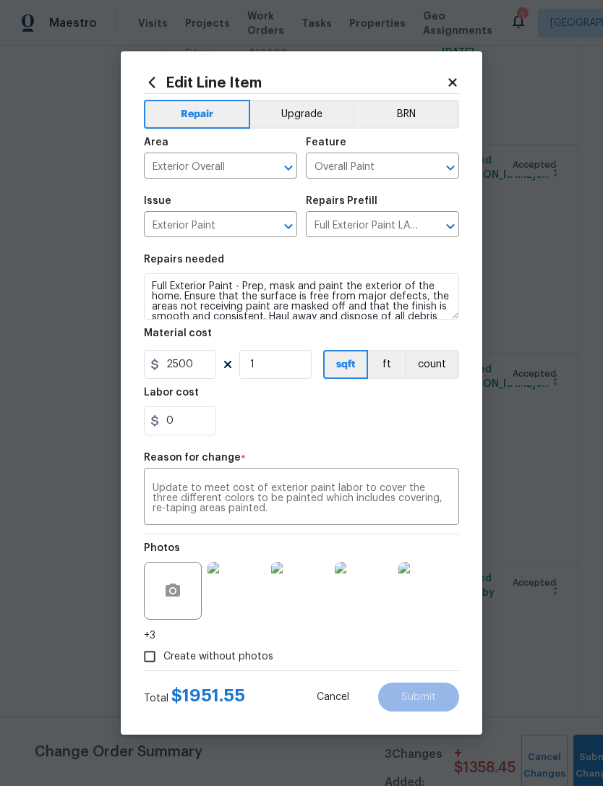
type input "1697"
type input "1.15"
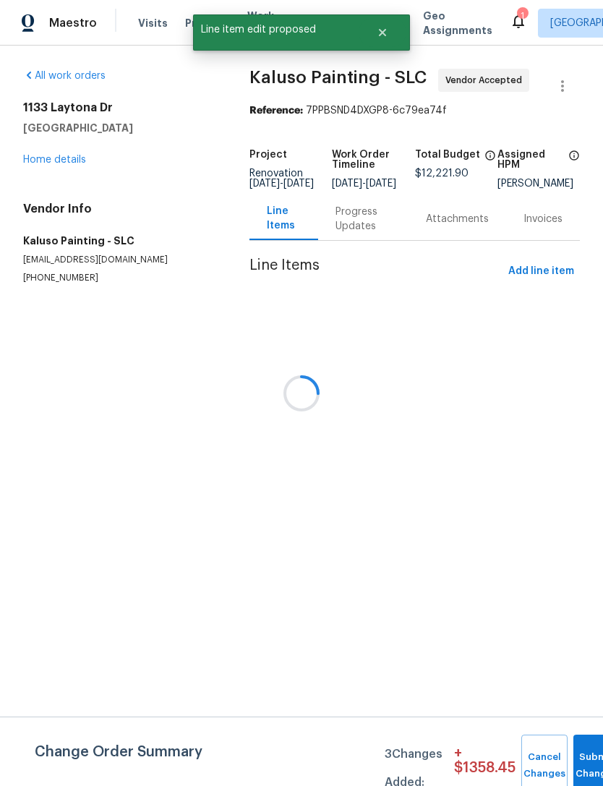
scroll to position [0, 0]
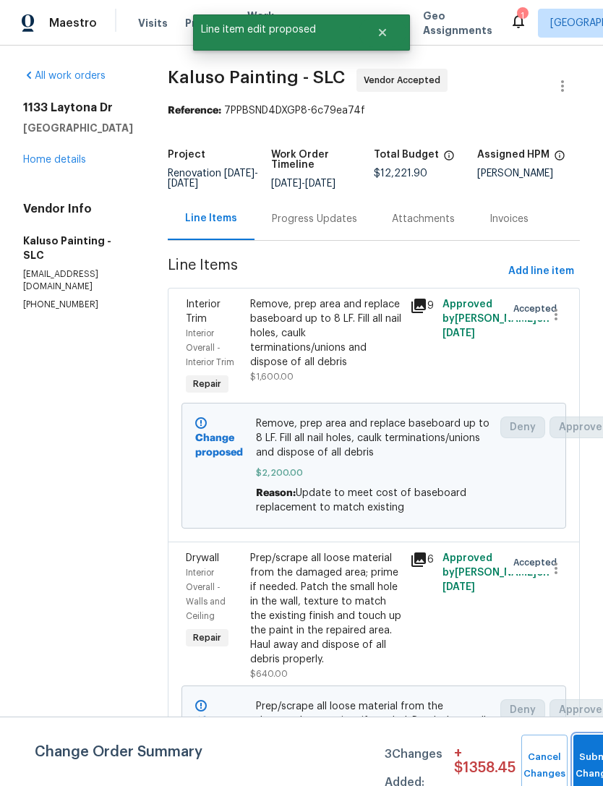
click at [578, 756] on button "Submit Changes" at bounding box center [596, 766] width 46 height 62
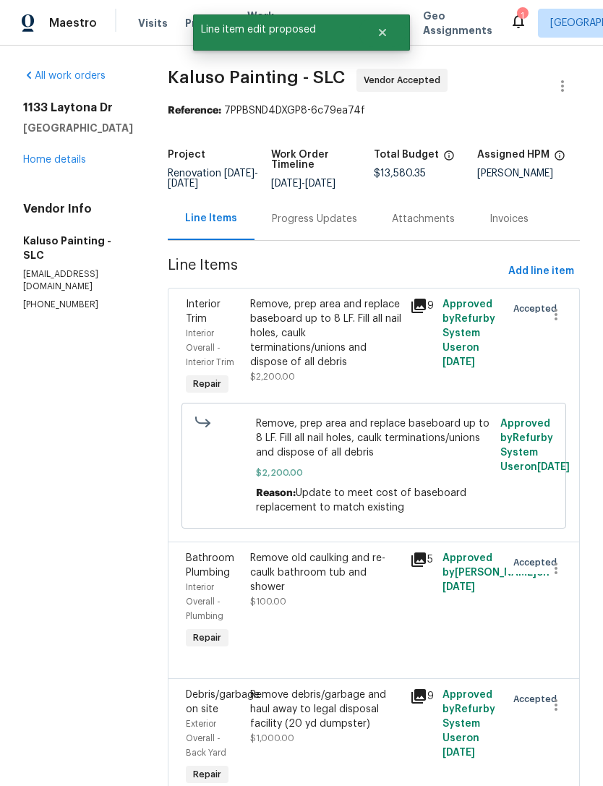
click at [69, 162] on link "Home details" at bounding box center [54, 160] width 63 height 10
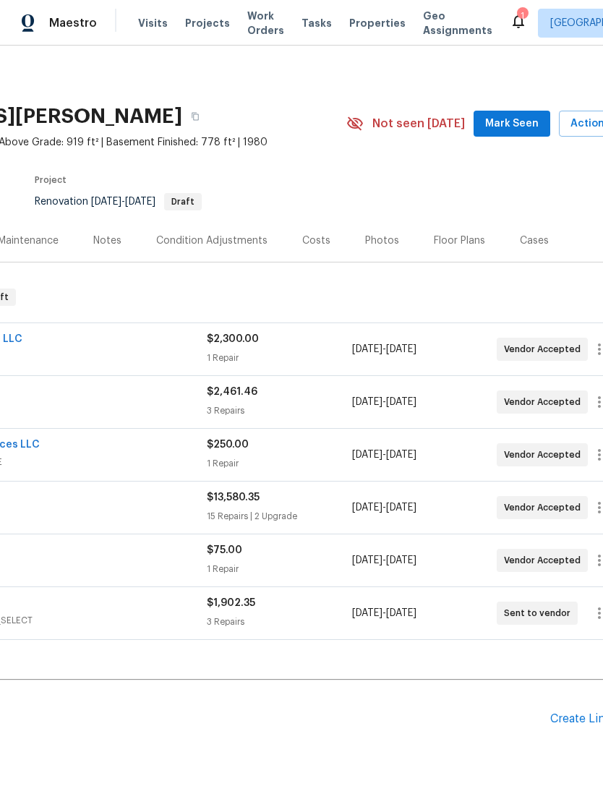
scroll to position [0, 178]
click at [315, 237] on div "Costs" at bounding box center [316, 241] width 28 height 14
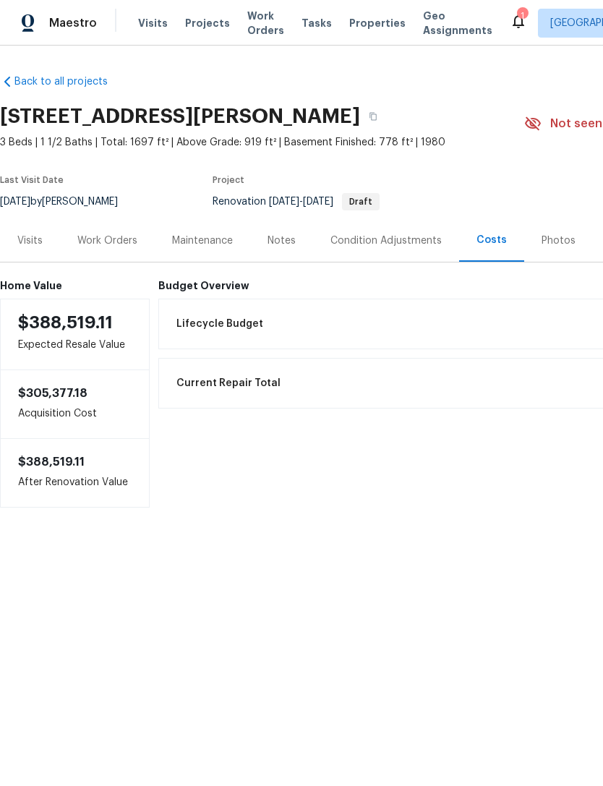
click at [112, 234] on div "Work Orders" at bounding box center [107, 241] width 60 height 14
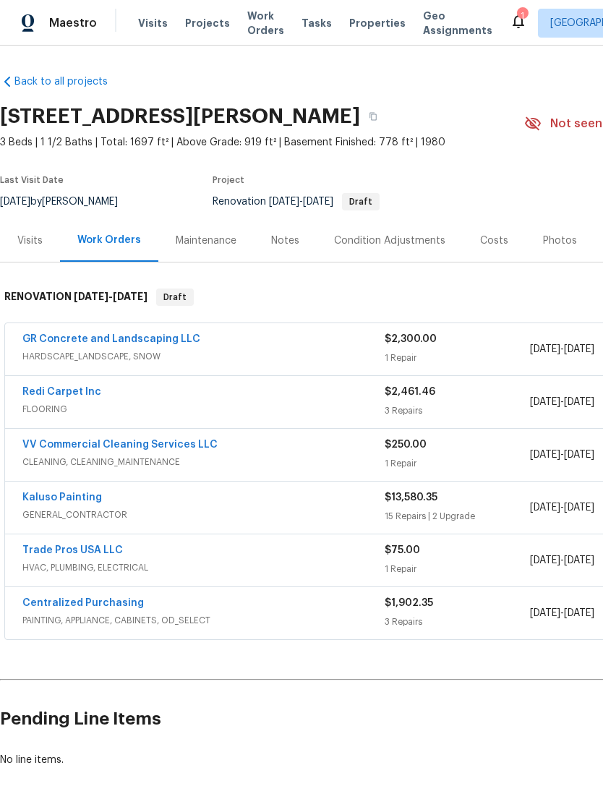
click at [91, 550] on link "Trade Pros USA LLC" at bounding box center [72, 550] width 101 height 10
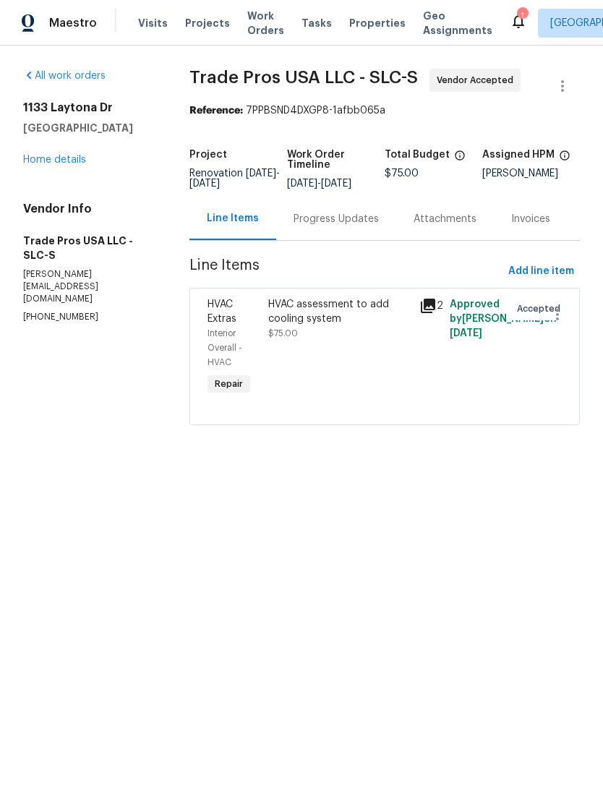
click at [346, 223] on div "Progress Updates" at bounding box center [336, 219] width 85 height 14
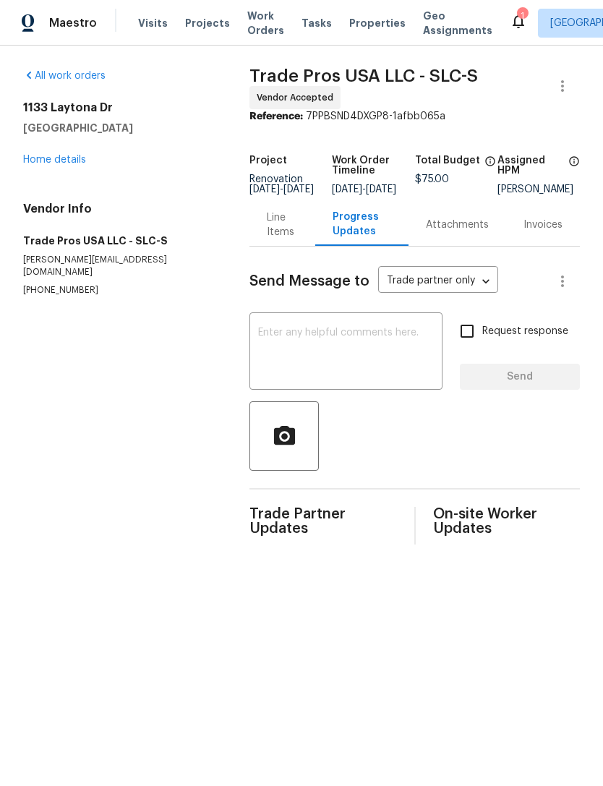
click at [322, 343] on textarea at bounding box center [346, 353] width 176 height 51
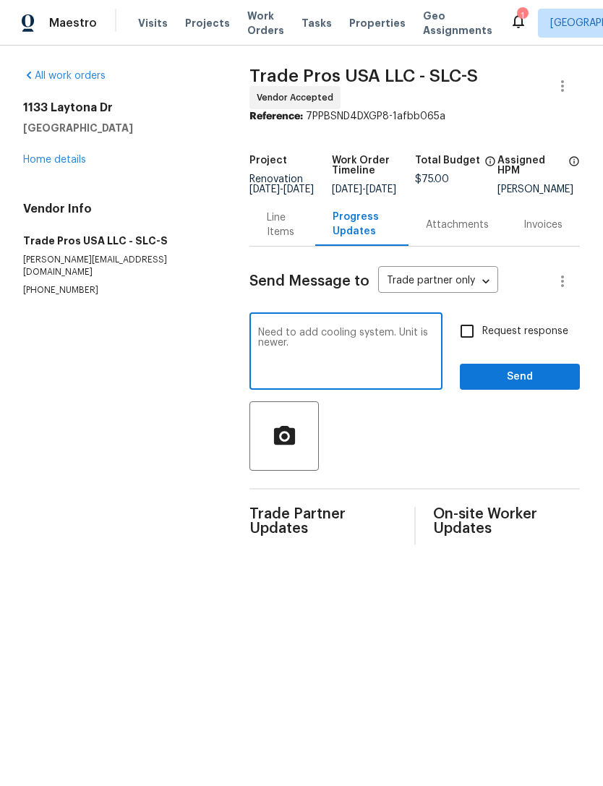
type textarea "Need to add cooling system. Unit is newer."
click at [474, 334] on input "Request response" at bounding box center [467, 331] width 30 height 30
checkbox input "true"
click at [318, 359] on textarea "Need to add cooling system. Unit is newer." at bounding box center [346, 353] width 176 height 51
click at [258, 338] on textarea "Need to add cooling system. Unit is newer." at bounding box center [346, 353] width 176 height 51
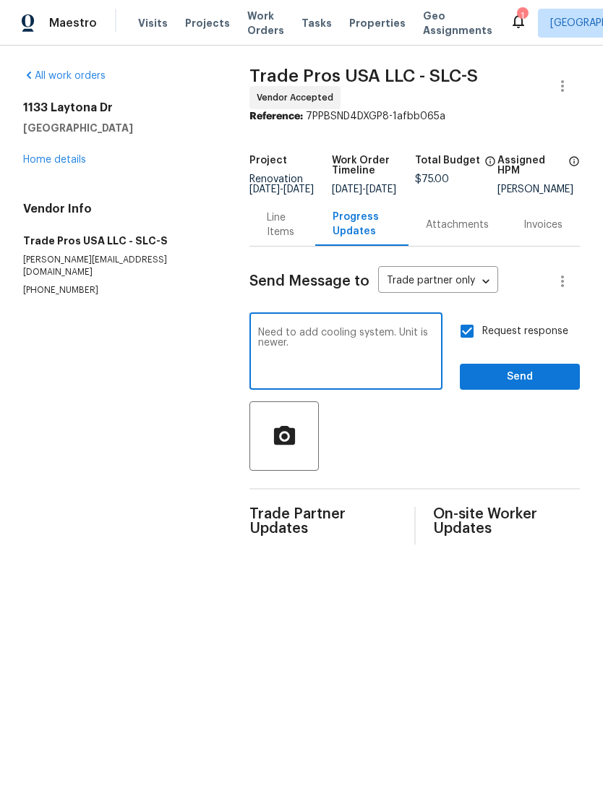
click at [292, 346] on textarea "Need to add cooling system. Unit is newer." at bounding box center [346, 353] width 176 height 51
click at [268, 348] on textarea "Need to add cooling system. Unit is newer." at bounding box center [346, 353] width 176 height 51
click at [314, 372] on textarea "Need to add cooling system. Unit is newer." at bounding box center [346, 353] width 176 height 51
click at [271, 339] on textarea "Need to add cooling system. Unit is newer." at bounding box center [346, 353] width 176 height 51
click at [327, 359] on textarea "Need cost to add cooling system. Unit is newer." at bounding box center [346, 353] width 176 height 51
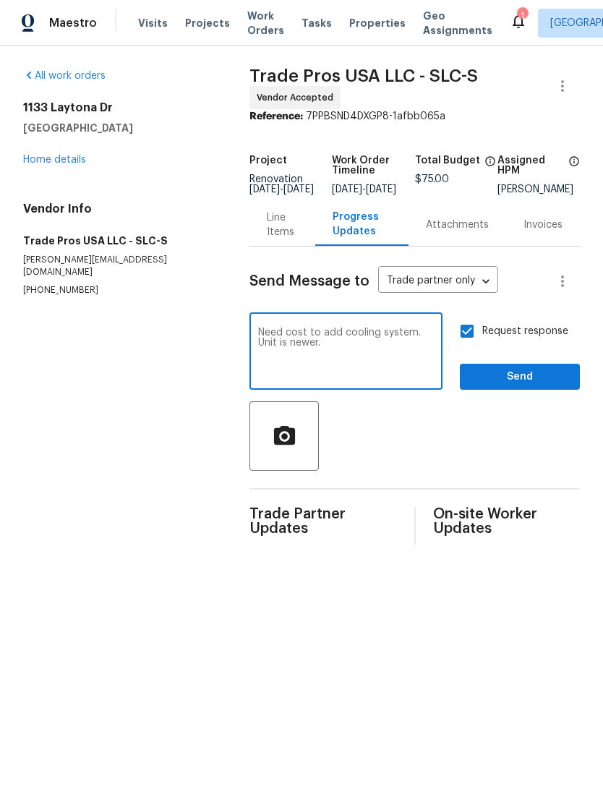
type textarea "Need cost to add cooling system. Unit is newer."
click at [535, 386] on span "Send" at bounding box center [519, 377] width 97 height 18
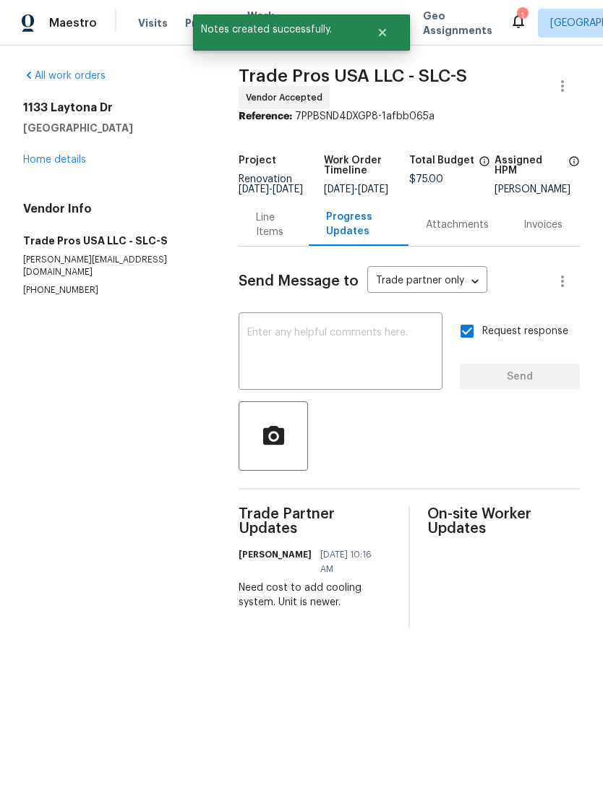
click at [46, 162] on link "Home details" at bounding box center [54, 160] width 63 height 10
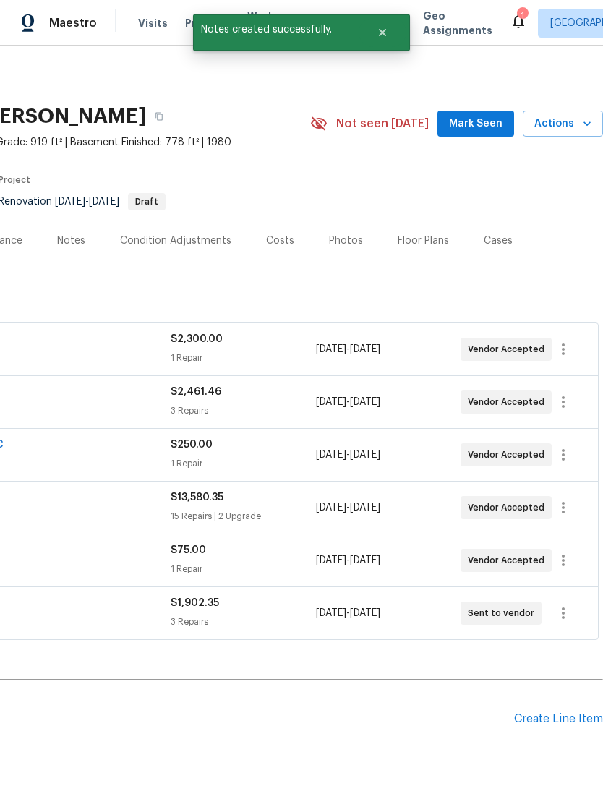
scroll to position [0, 214]
click at [471, 121] on span "Mark Seen" at bounding box center [476, 124] width 54 height 18
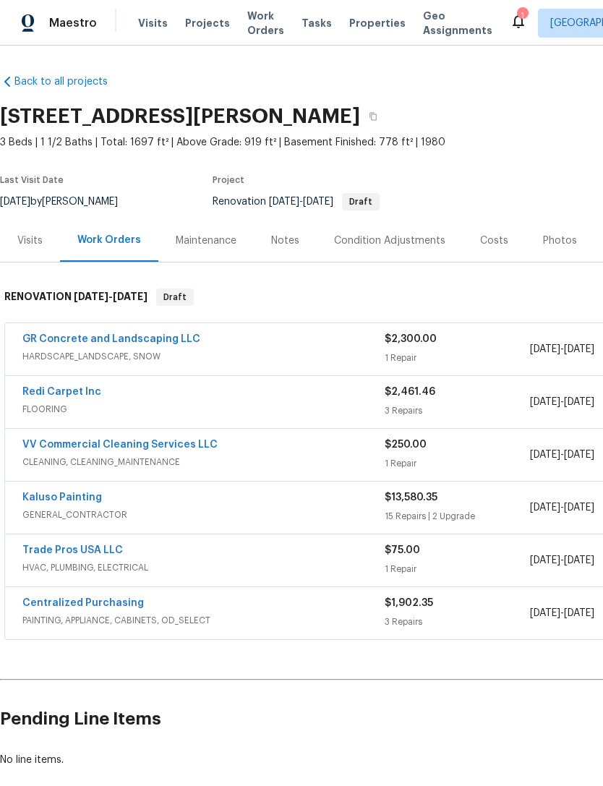
scroll to position [0, 0]
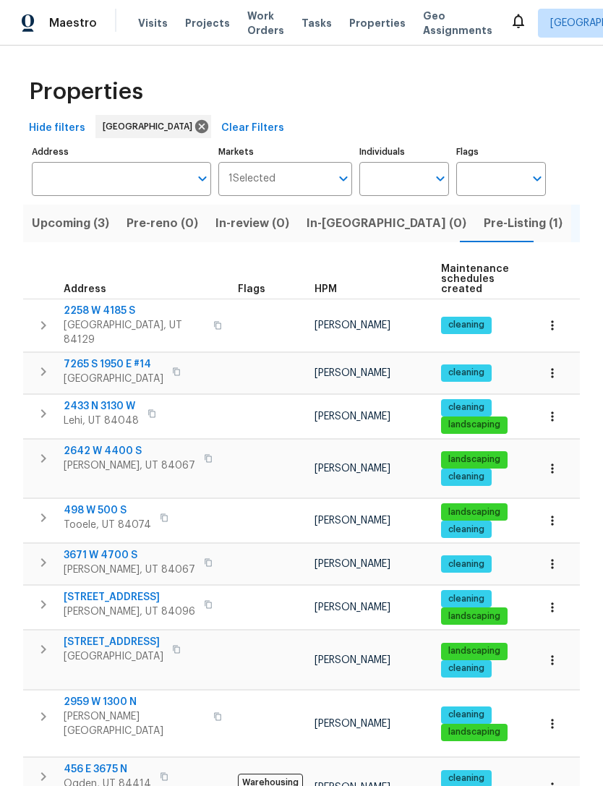
click at [330, 284] on span "HPM" at bounding box center [326, 289] width 22 height 10
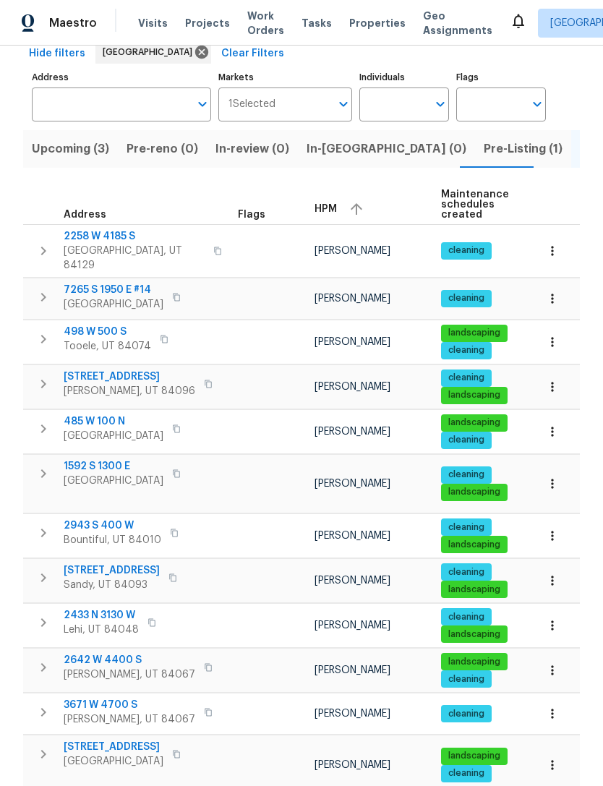
scroll to position [76, 0]
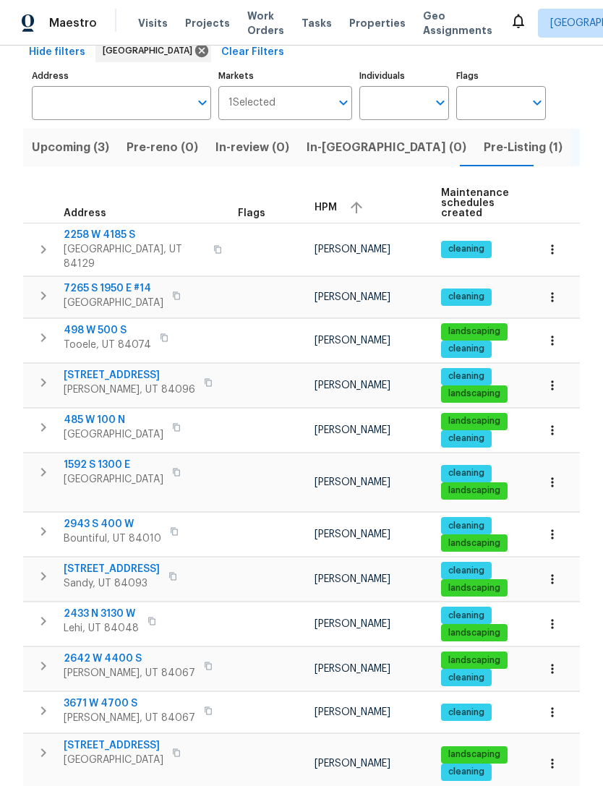
click at [98, 419] on span "485 W 100 N" at bounding box center [114, 420] width 100 height 14
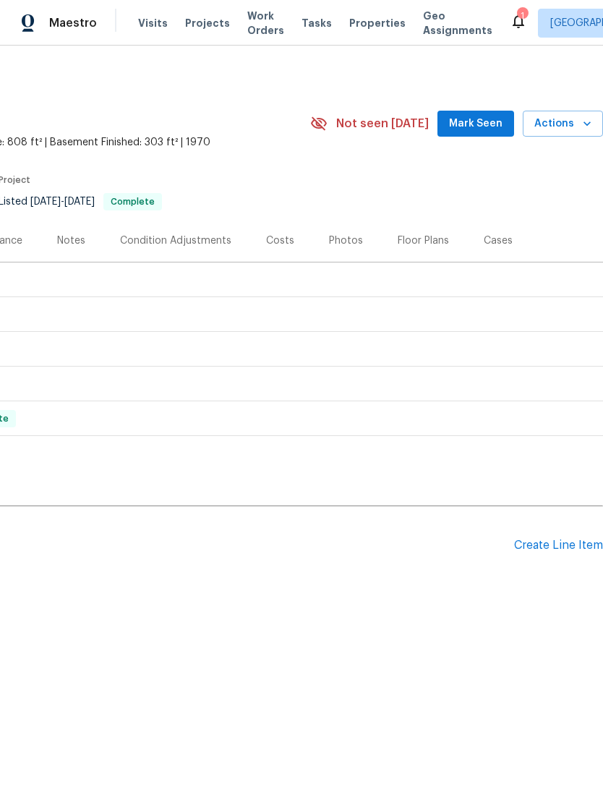
scroll to position [0, 214]
click at [558, 539] on div "Create Line Item" at bounding box center [558, 546] width 89 height 14
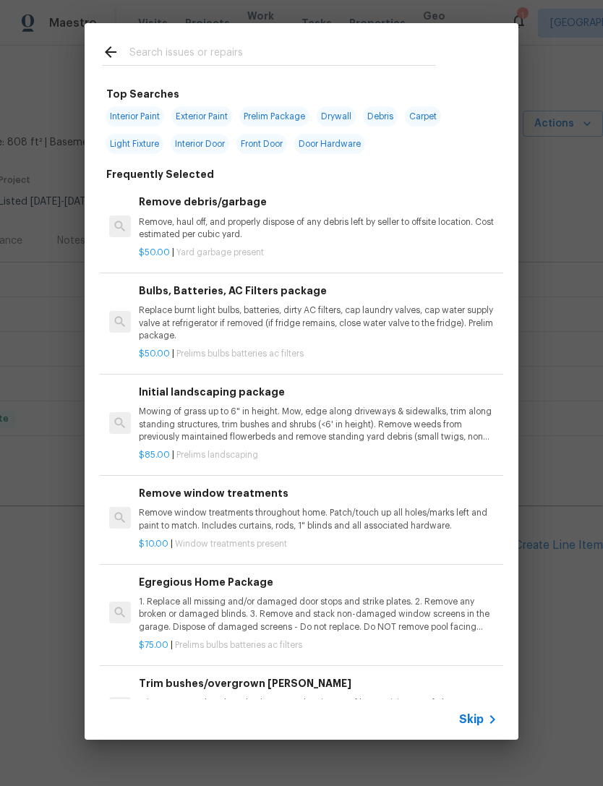
click at [474, 713] on span "Skip" at bounding box center [471, 719] width 25 height 14
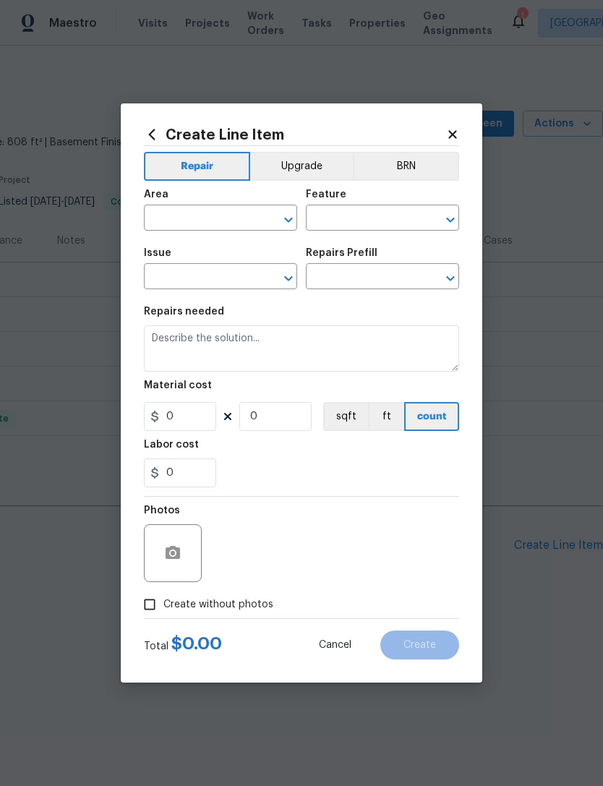
click at [208, 213] on input "text" at bounding box center [200, 219] width 113 height 22
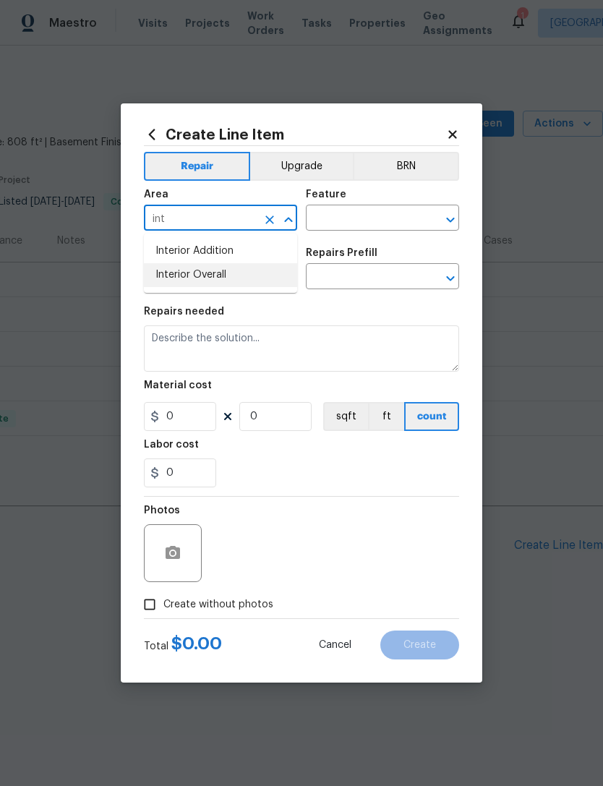
click at [216, 273] on li "Interior Overall" at bounding box center [220, 275] width 153 height 24
type input "Interior Overall"
click at [388, 223] on input "text" at bounding box center [362, 219] width 113 height 22
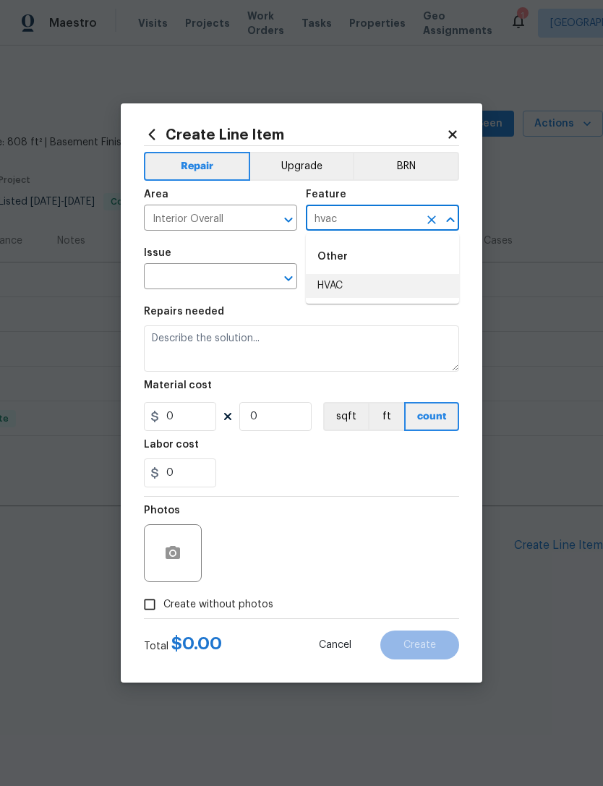
click at [372, 284] on li "HVAC" at bounding box center [382, 286] width 153 height 24
type input "HVAC"
click at [228, 276] on input "text" at bounding box center [200, 278] width 113 height 22
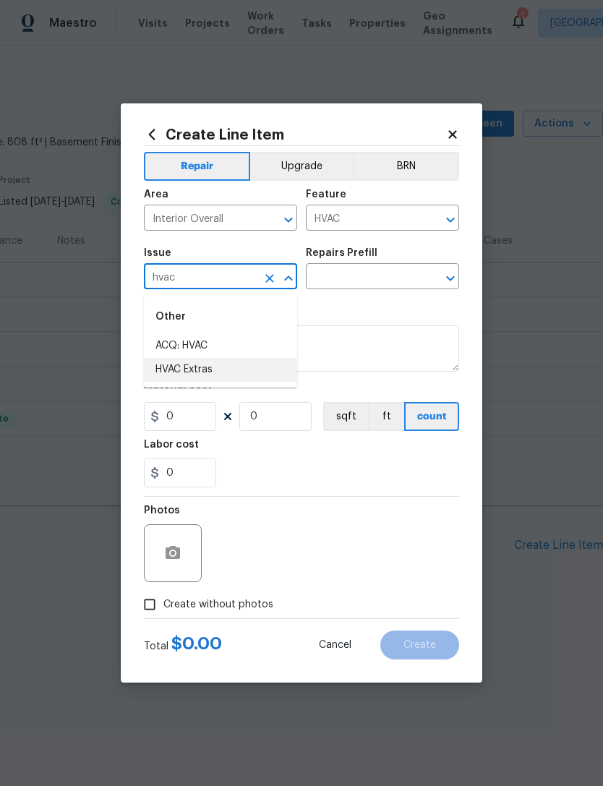
click at [202, 367] on li "HVAC Extras" at bounding box center [220, 370] width 153 height 24
type input "HVAC Extras"
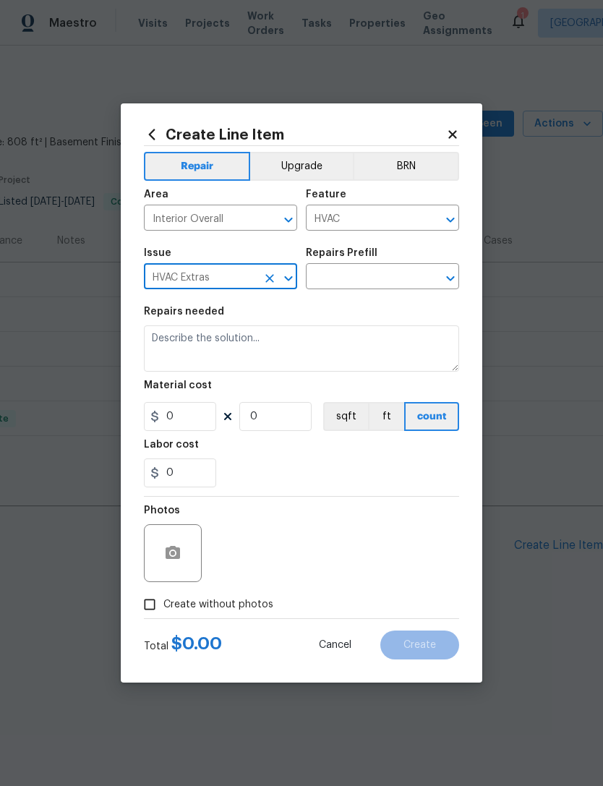
click at [370, 275] on input "text" at bounding box center [362, 278] width 113 height 22
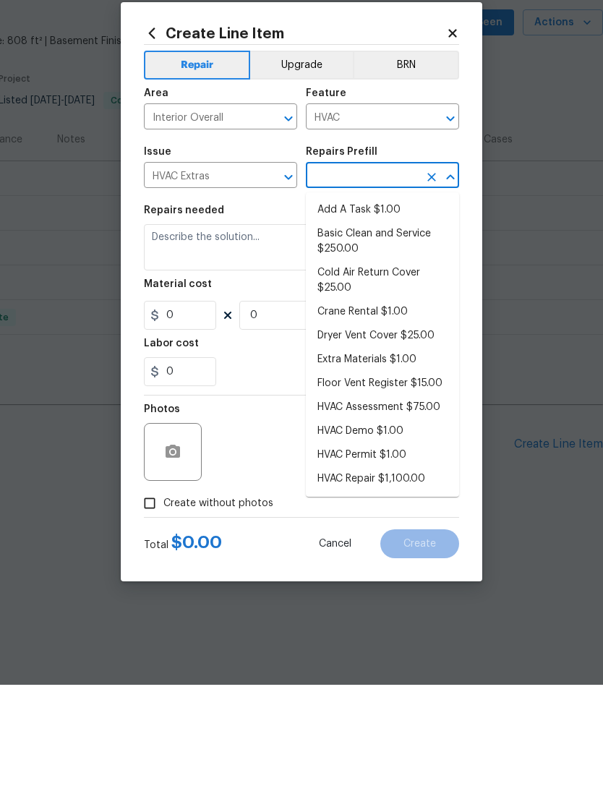
click at [422, 497] on li "HVAC Assessment $75.00" at bounding box center [382, 509] width 153 height 24
type input "HVAC Assessment $75.00"
type textarea "HVAC not working properly. Inspect system and diagnose problem."
type input "1"
type input "HVAC Assessment $75.00"
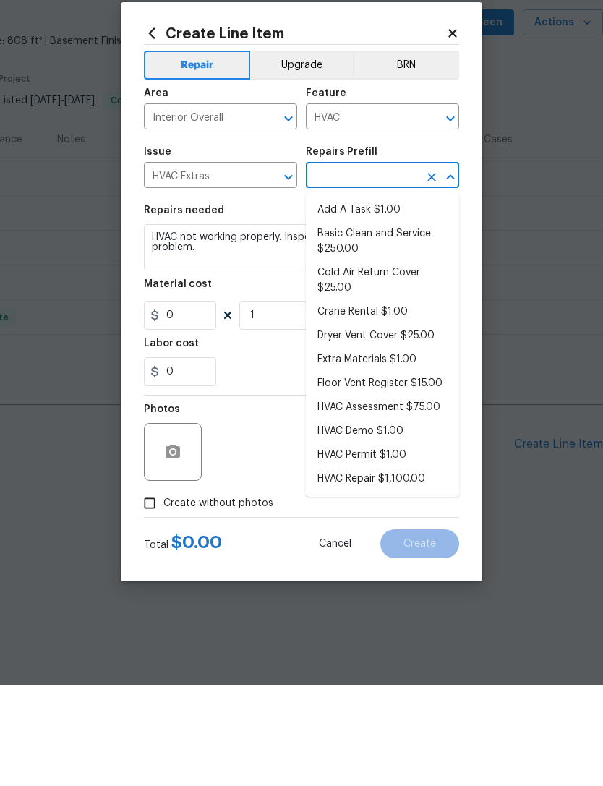
type input "75"
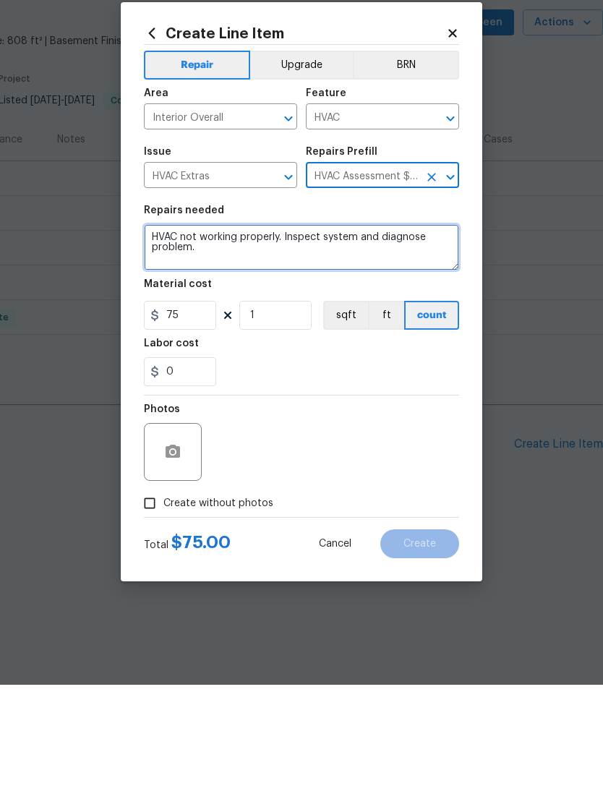
click at [220, 325] on textarea "HVAC not working properly. Inspect system and diagnose problem." at bounding box center [301, 348] width 315 height 46
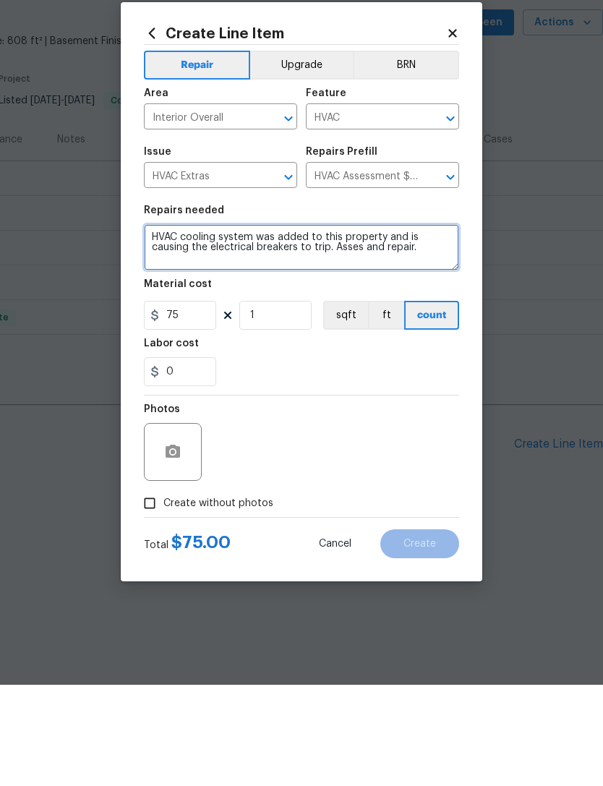
type textarea "HVAC cooling system was added to this property and is causing the electrical br…"
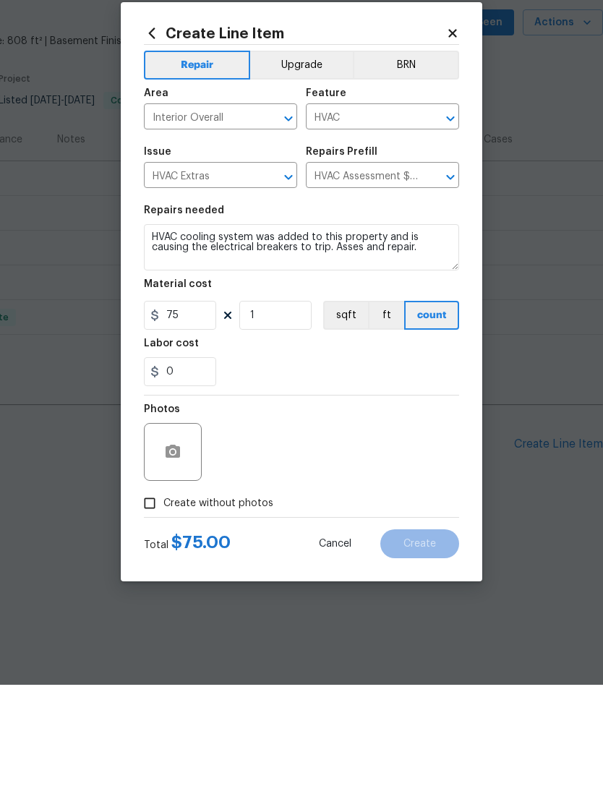
click at [275, 497] on div "Photos" at bounding box center [301, 544] width 315 height 94
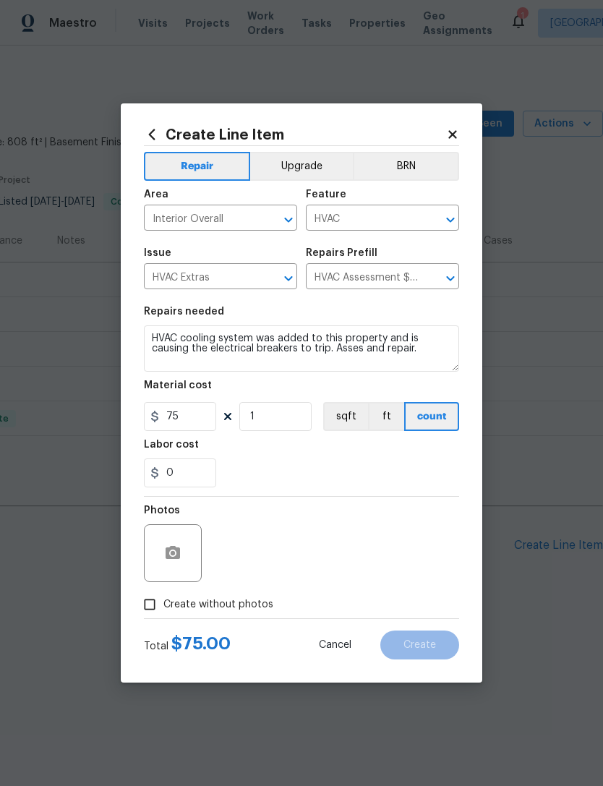
click at [153, 607] on input "Create without photos" at bounding box center [149, 604] width 27 height 27
checkbox input "true"
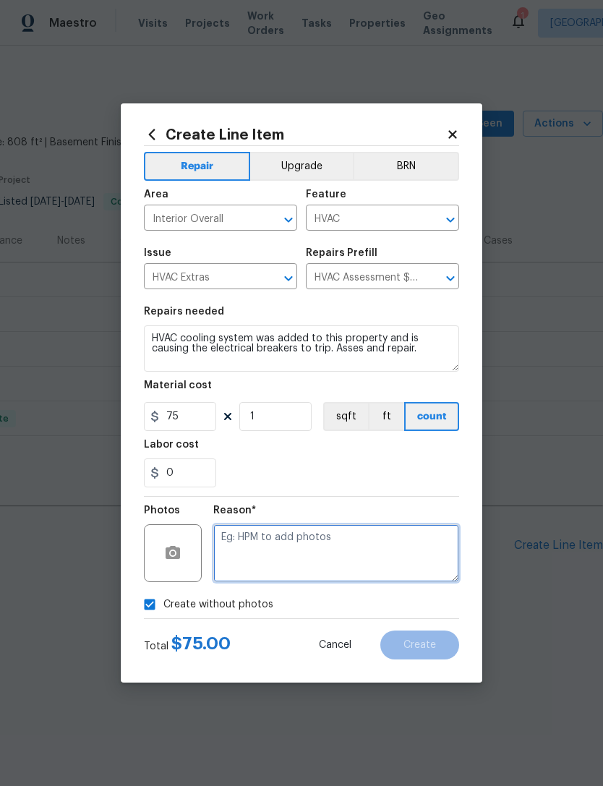
click at [304, 546] on textarea at bounding box center [336, 553] width 246 height 58
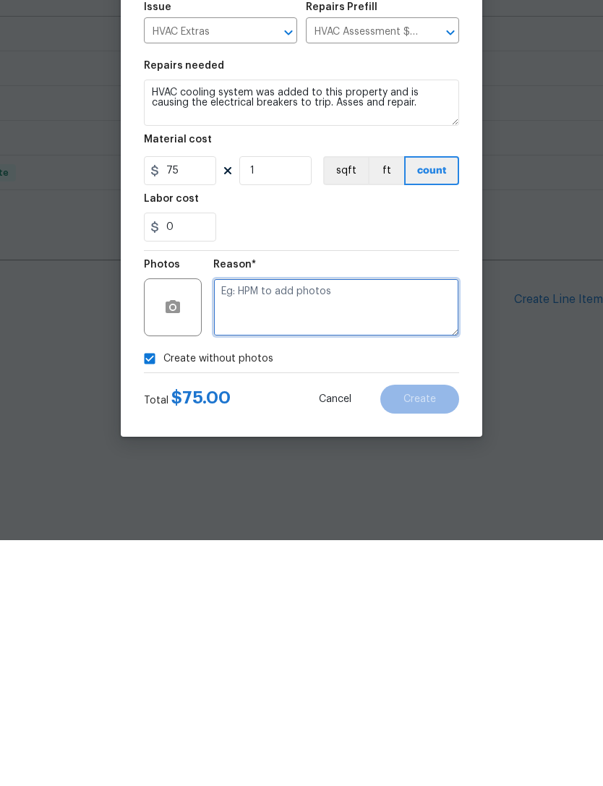
type textarea "."
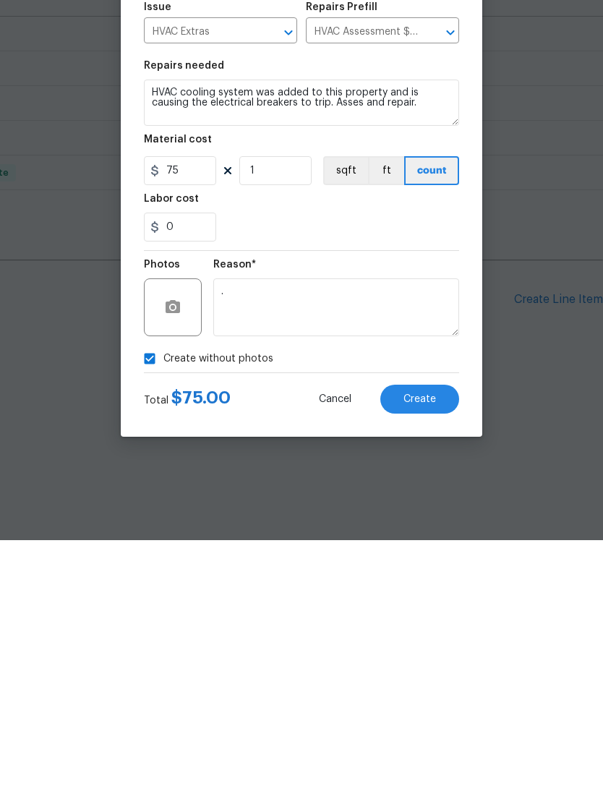
click at [432, 640] on span "Create" at bounding box center [419, 645] width 33 height 11
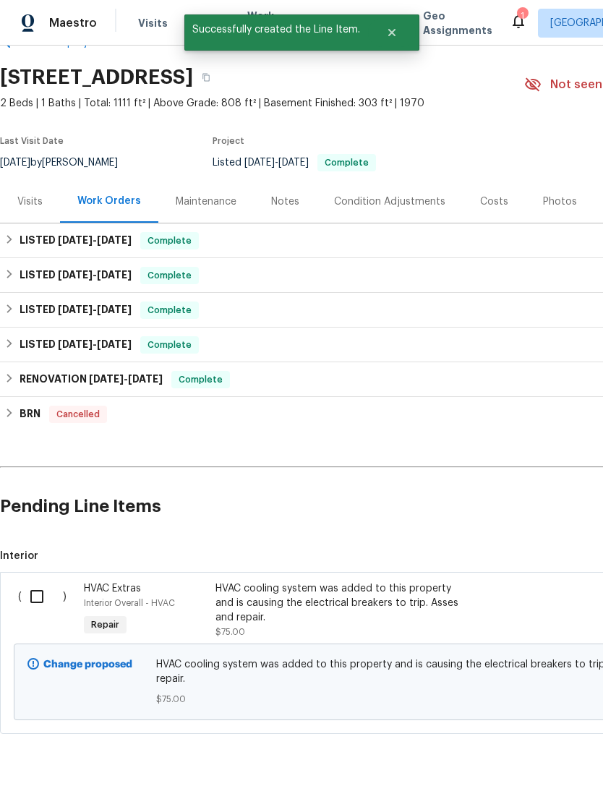
scroll to position [39, 0]
click at [38, 594] on input "checkbox" at bounding box center [42, 596] width 41 height 30
checkbox input "true"
click at [523, 749] on span "Create Work Order" at bounding box center [520, 750] width 96 height 18
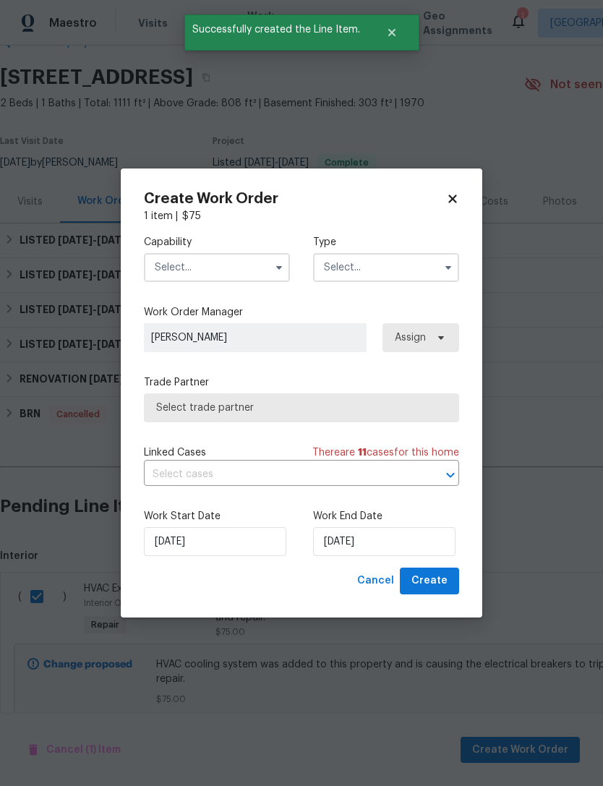
click at [234, 275] on input "text" at bounding box center [217, 267] width 146 height 29
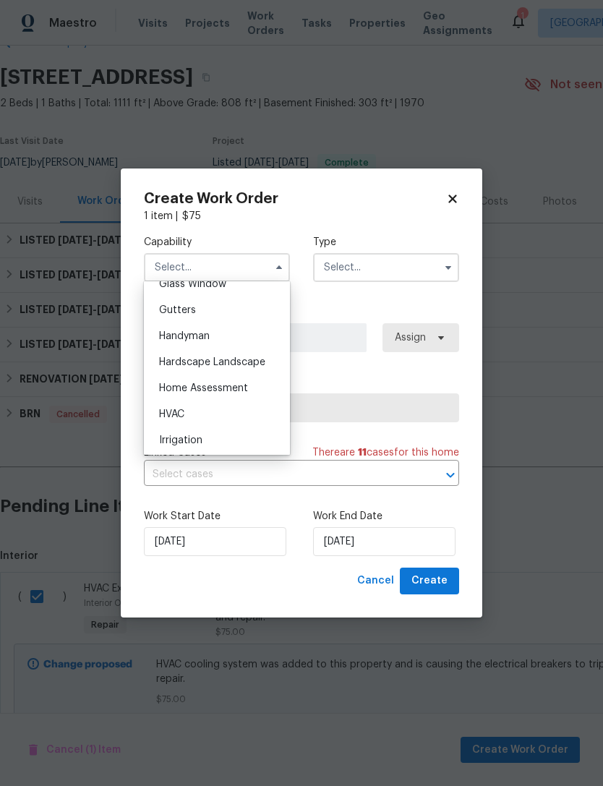
scroll to position [764, 0]
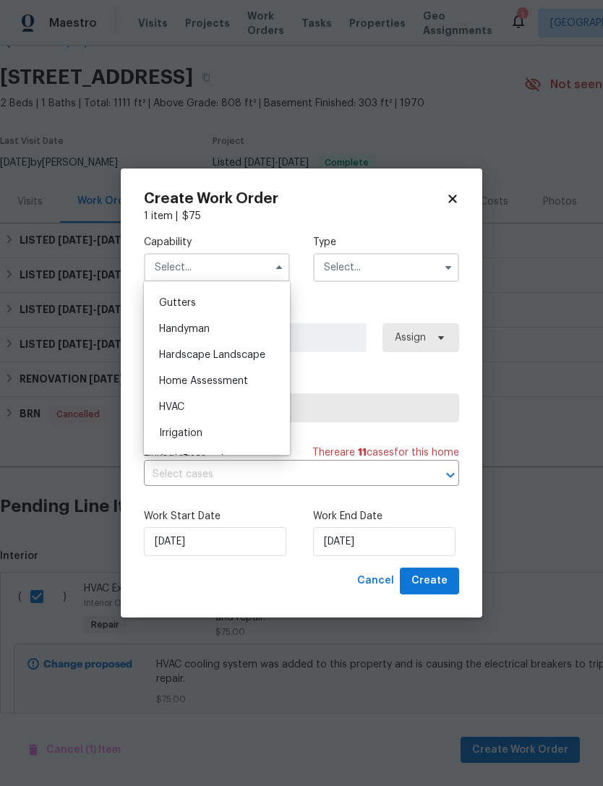
click at [184, 409] on span "HVAC" at bounding box center [171, 407] width 25 height 10
type input "HVAC"
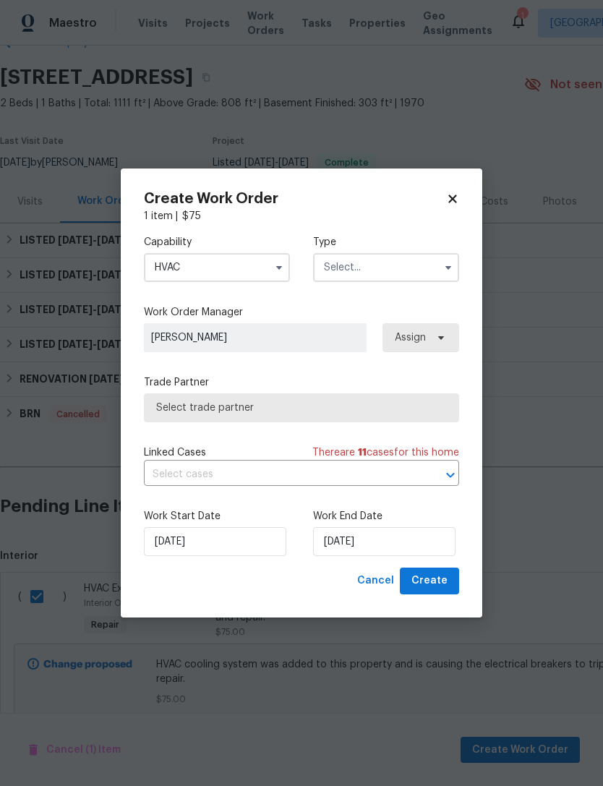
click at [398, 266] on input "text" at bounding box center [386, 267] width 146 height 29
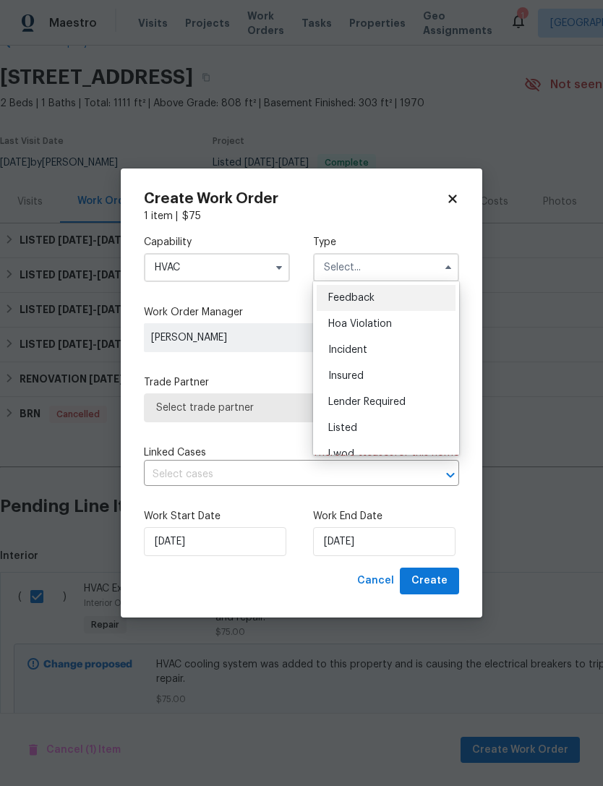
click at [358, 426] on div "Listed" at bounding box center [386, 428] width 139 height 26
type input "Listed"
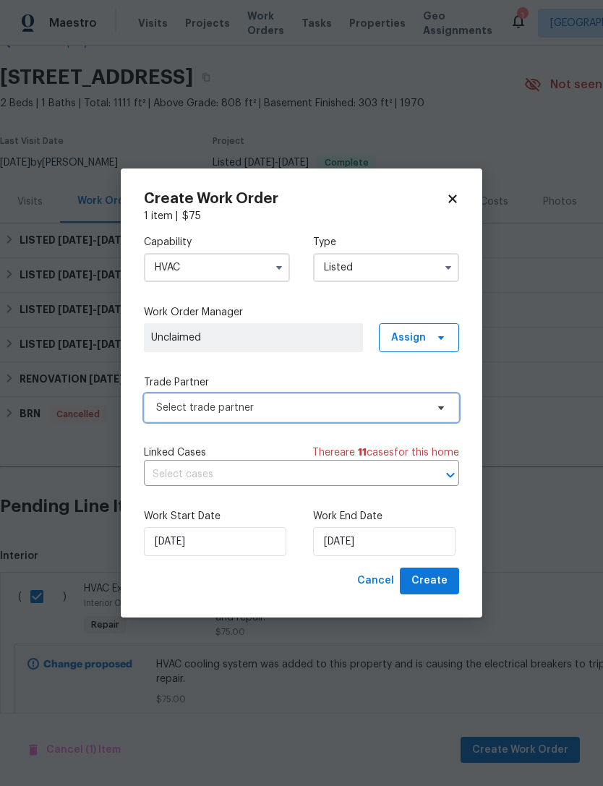
click at [224, 409] on span "Select trade partner" at bounding box center [291, 408] width 270 height 14
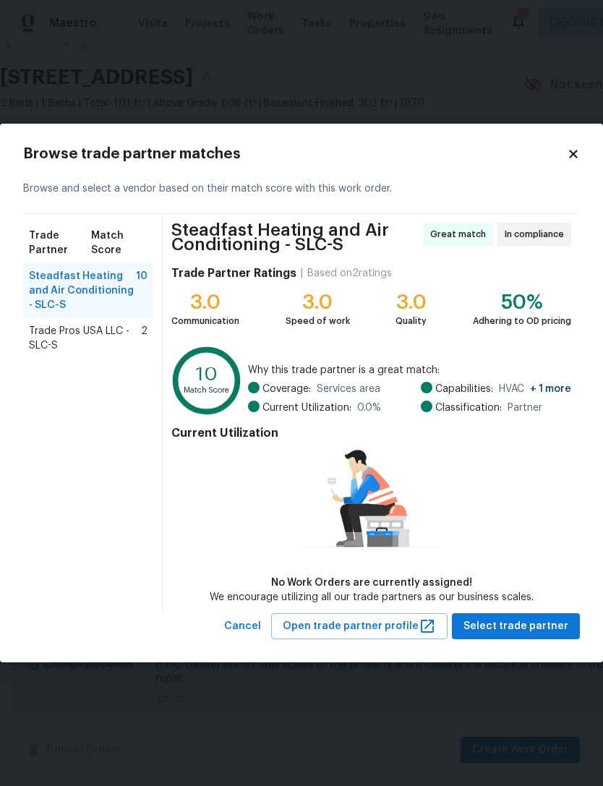
click at [101, 335] on span "Trade Pros USA LLC - SLC-S" at bounding box center [85, 338] width 112 height 29
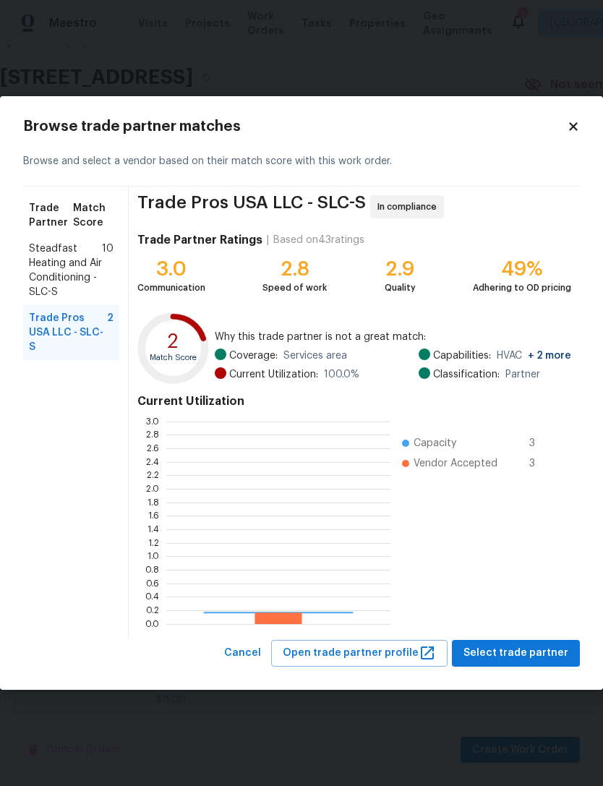
scroll to position [202, 224]
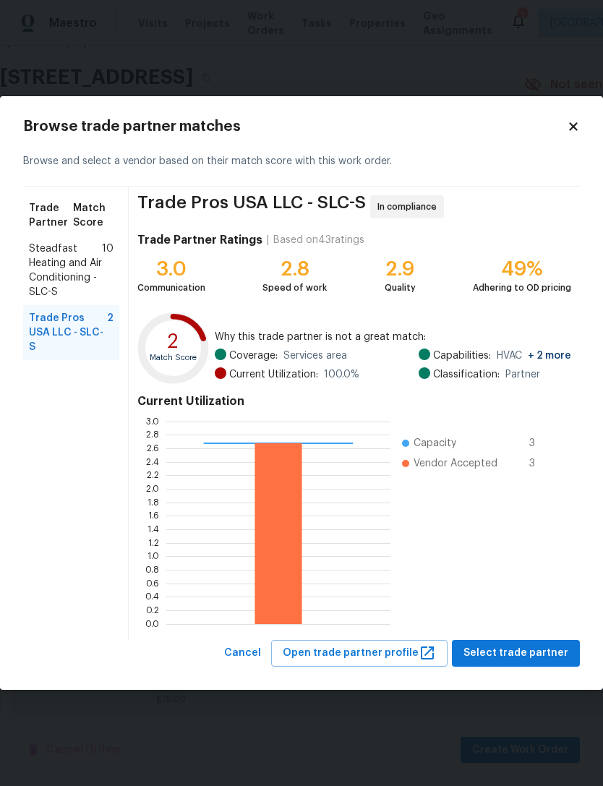
click at [515, 651] on span "Select trade partner" at bounding box center [515, 653] width 105 height 18
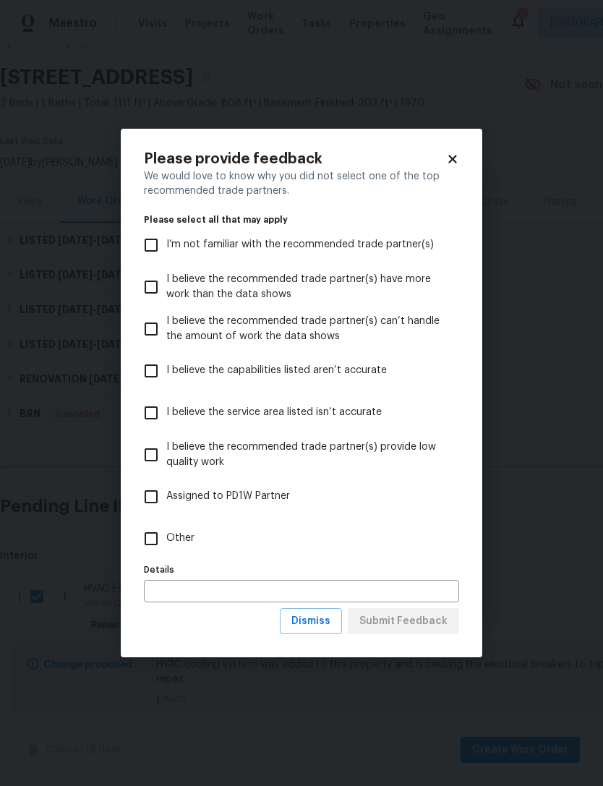
click at [154, 531] on input "Other" at bounding box center [151, 538] width 30 height 30
checkbox input "true"
click at [412, 619] on span "Submit Feedback" at bounding box center [403, 621] width 88 height 18
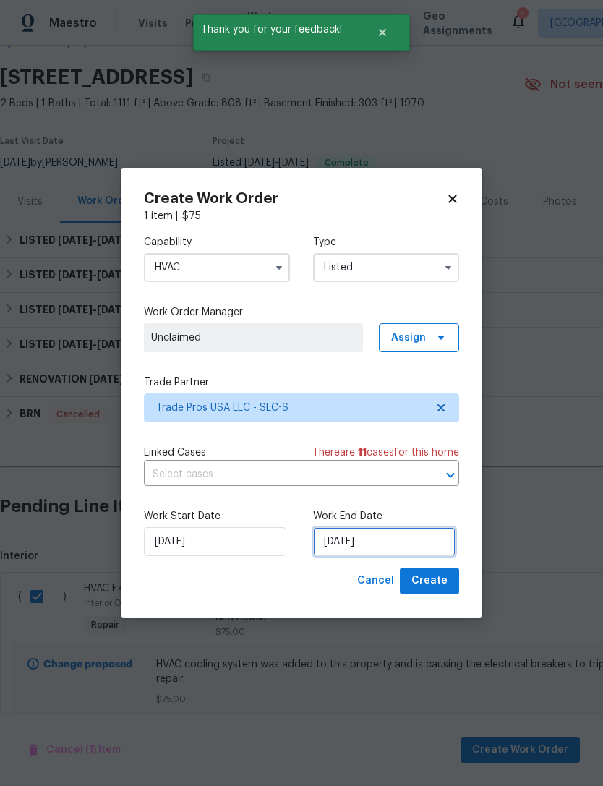
click at [358, 548] on input "[DATE]" at bounding box center [384, 541] width 142 height 29
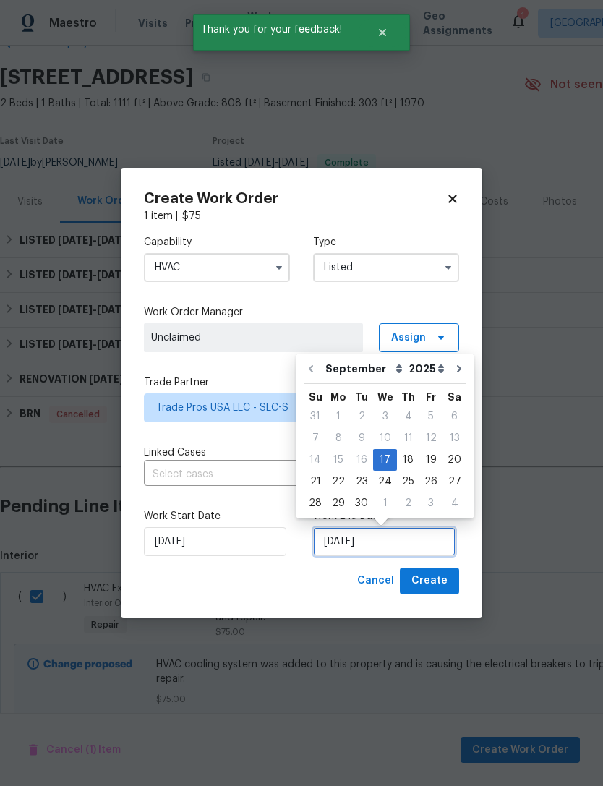
scroll to position [27, 0]
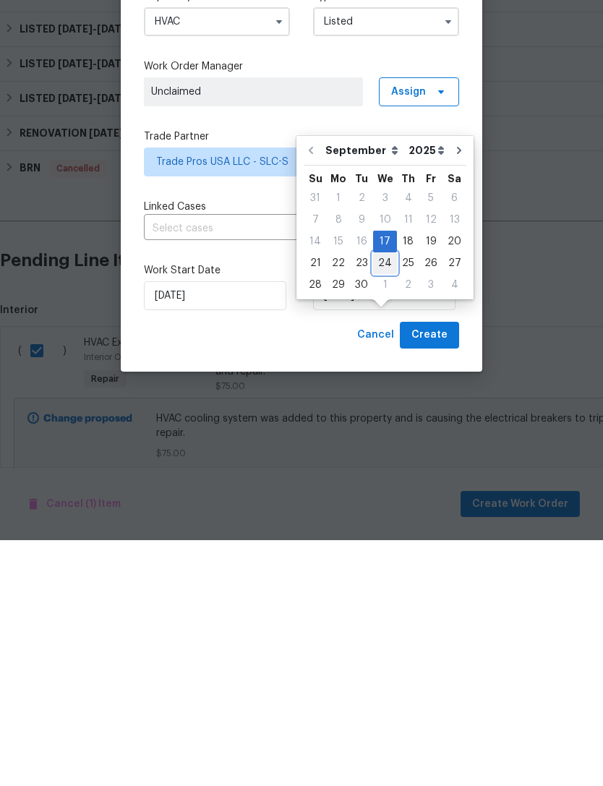
click at [382, 499] on div "24" at bounding box center [385, 509] width 24 height 20
type input "[DATE]"
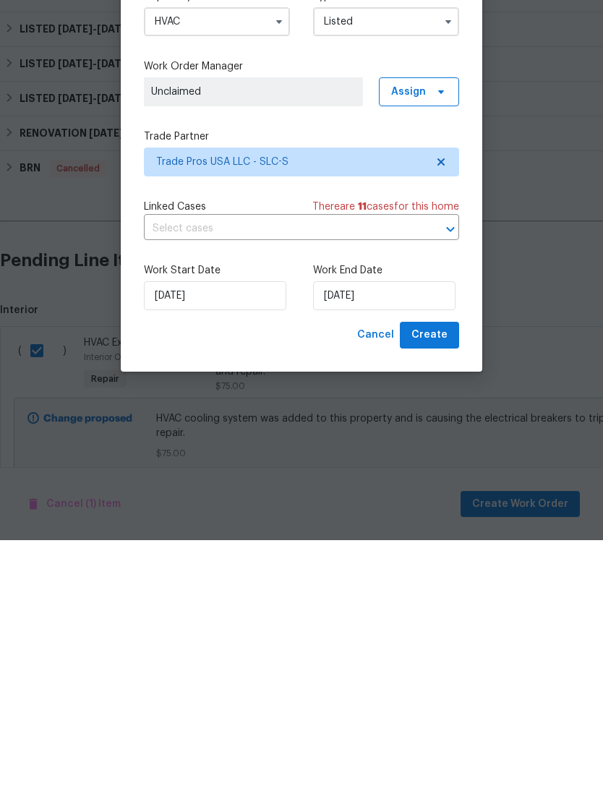
scroll to position [46, 0]
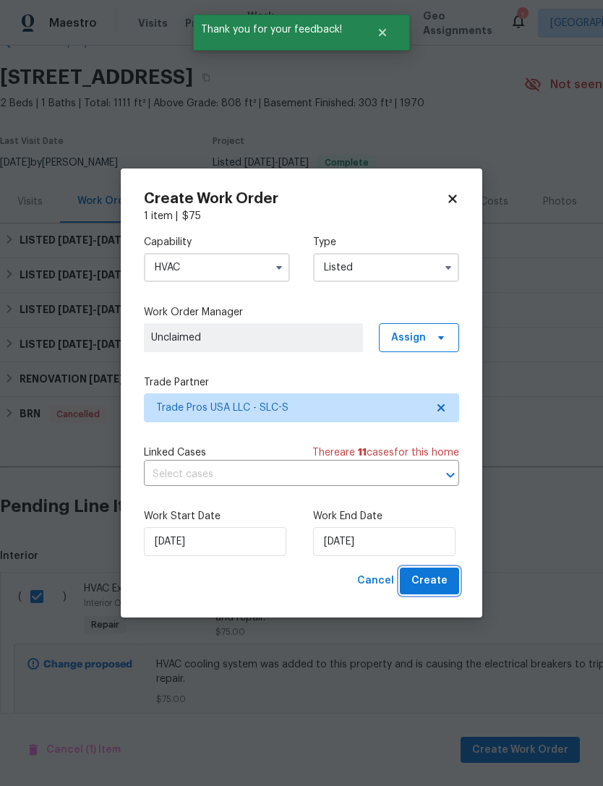
click at [435, 584] on span "Create" at bounding box center [429, 581] width 36 height 18
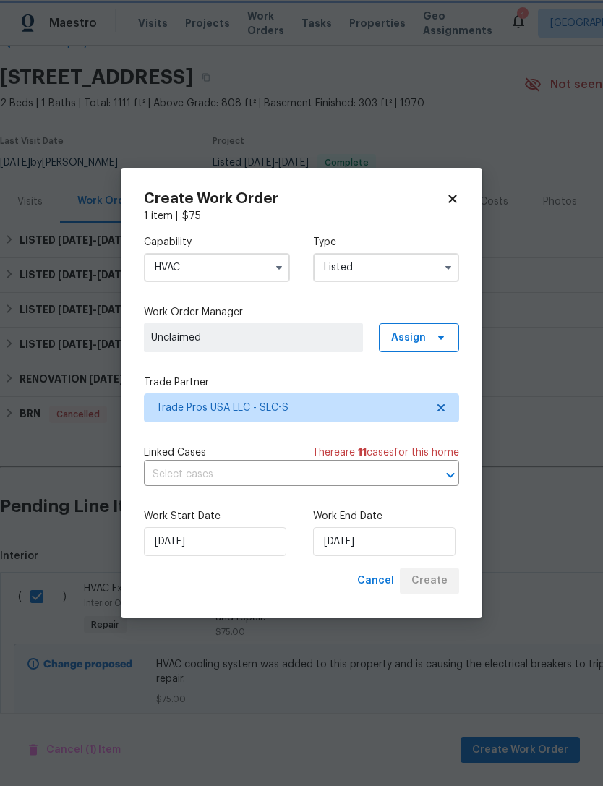
checkbox input "false"
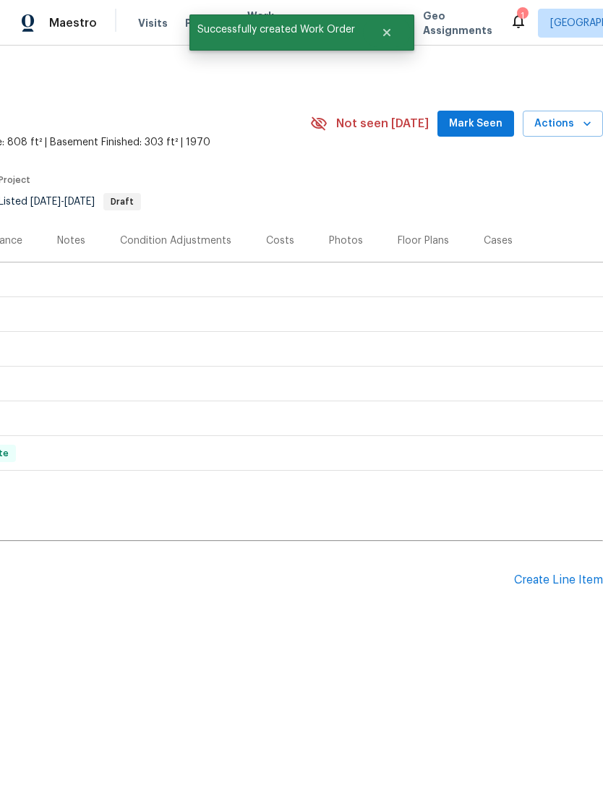
scroll to position [0, 214]
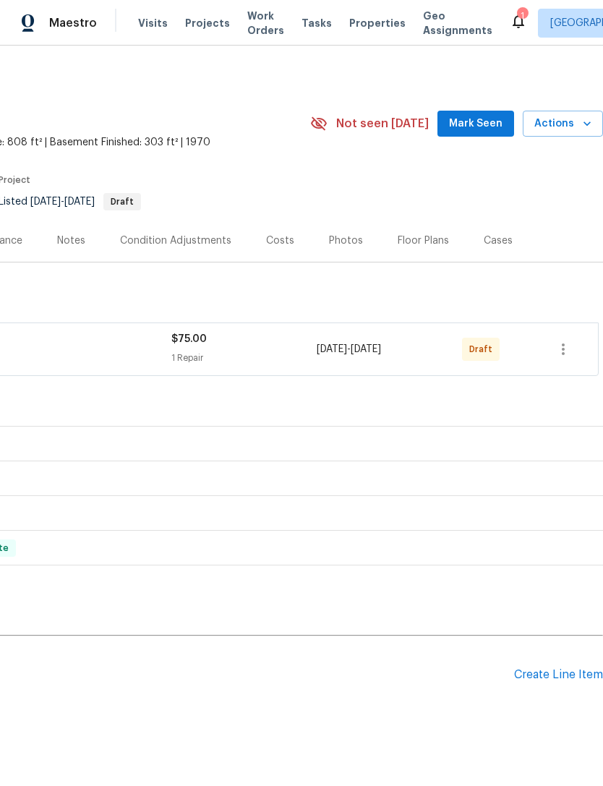
scroll to position [0, 214]
click at [569, 349] on icon "button" at bounding box center [563, 349] width 17 height 17
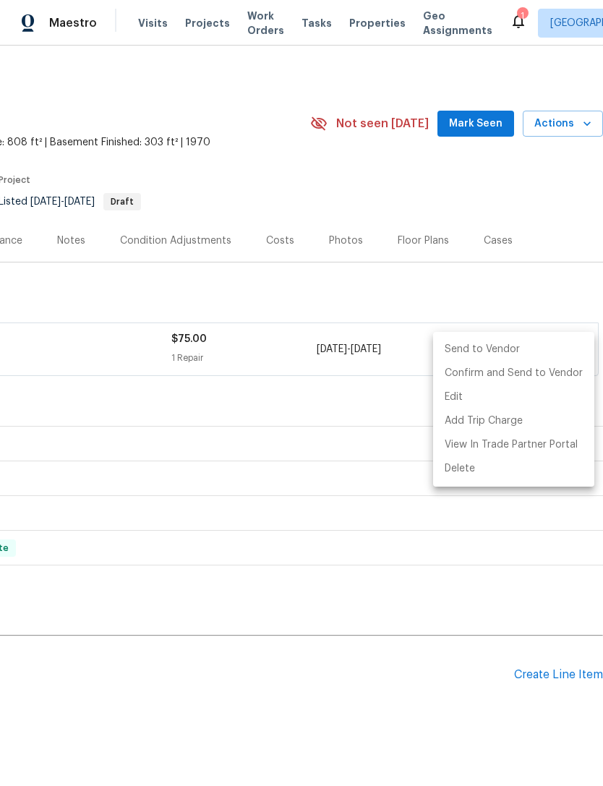
click at [518, 346] on li "Send to Vendor" at bounding box center [513, 350] width 161 height 24
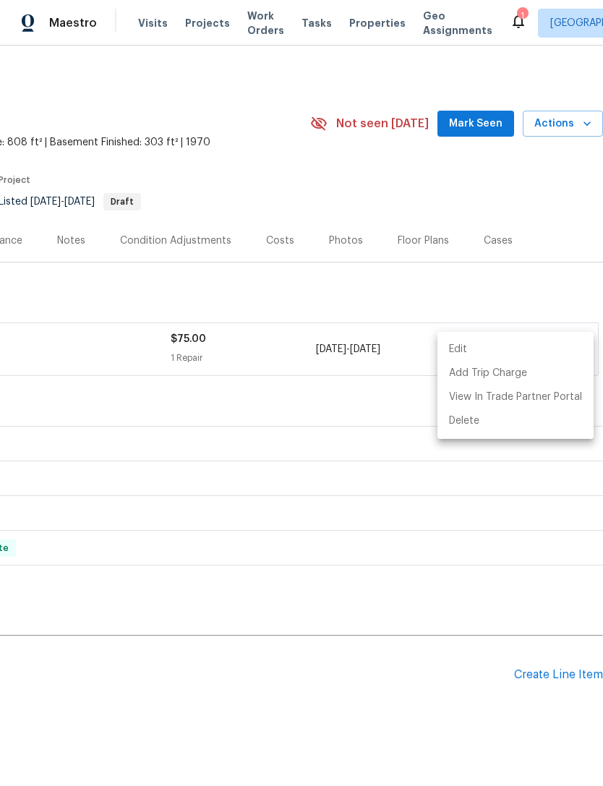
click at [317, 709] on div at bounding box center [301, 393] width 603 height 786
